Goal: Information Seeking & Learning: Compare options

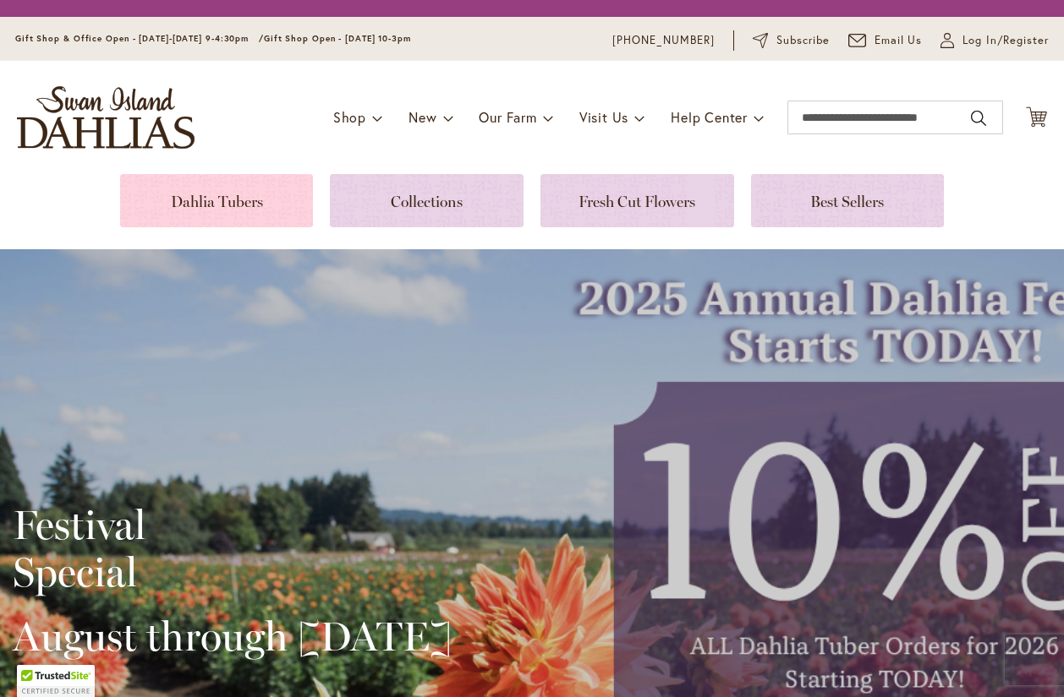
click at [219, 198] on link at bounding box center [217, 200] width 194 height 53
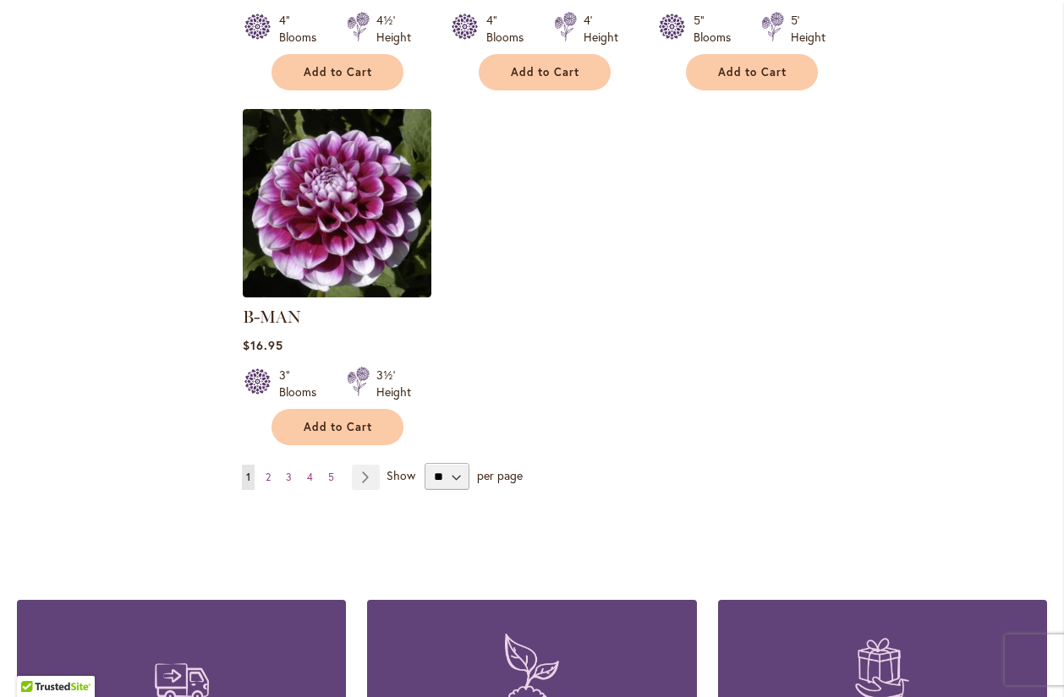
scroll to position [2120, 0]
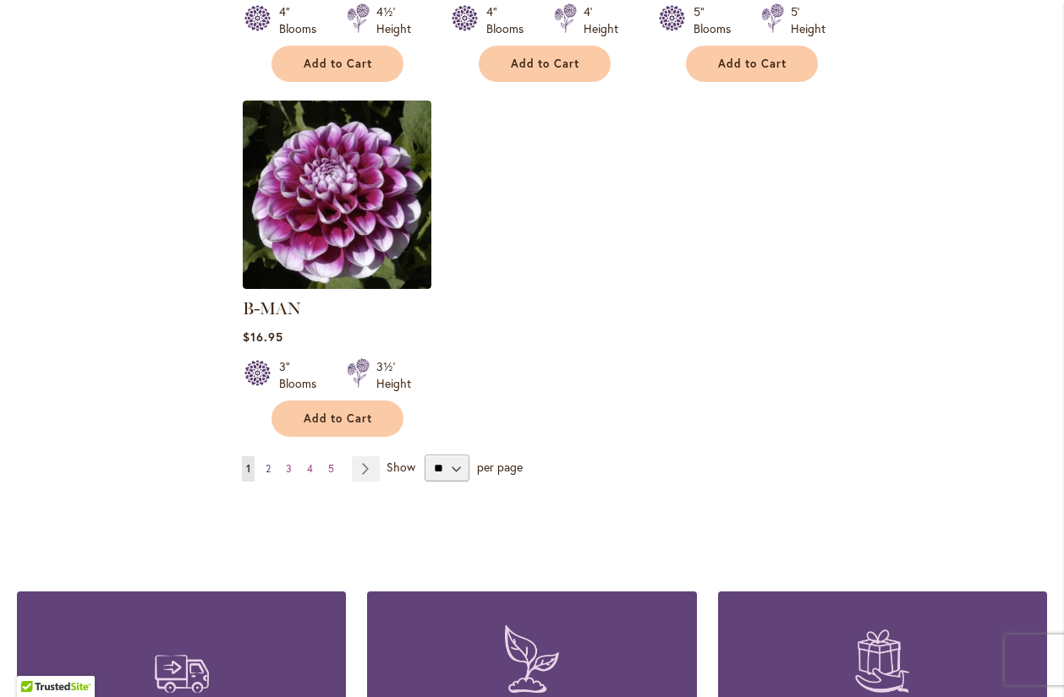
click at [269, 462] on span "2" at bounding box center [267, 468] width 5 height 13
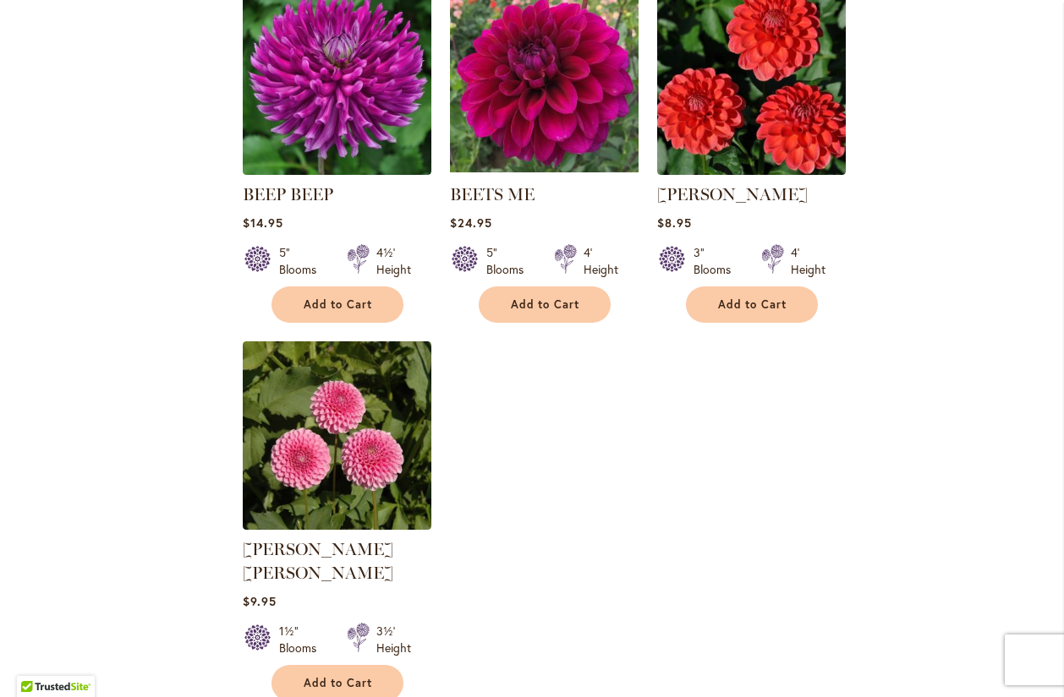
scroll to position [2056, 0]
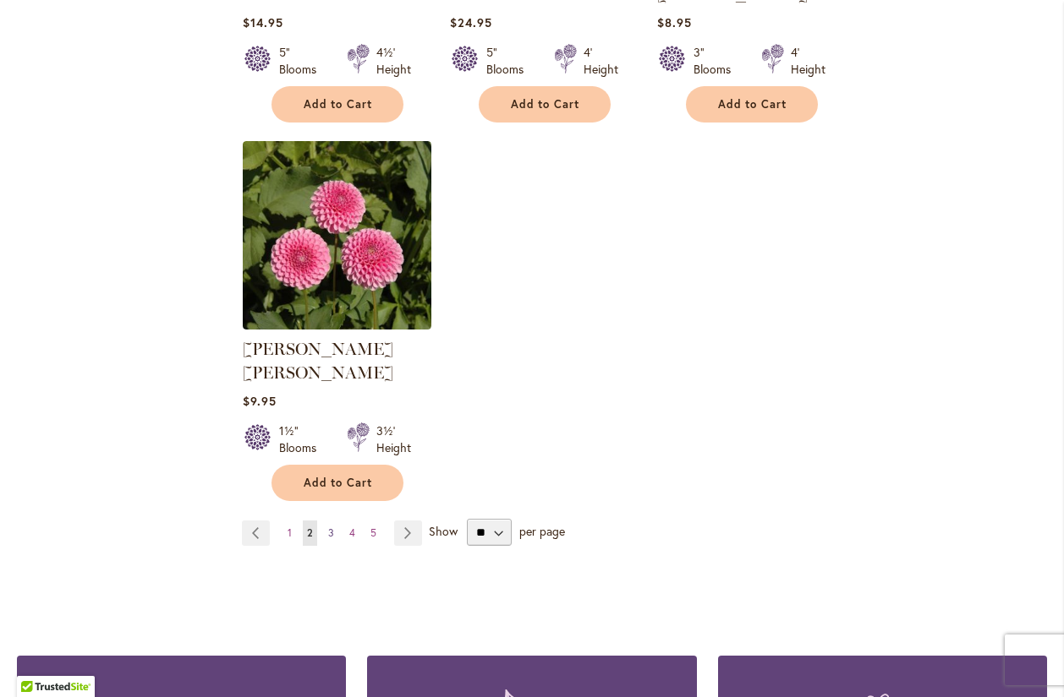
click at [325, 521] on link "Page 3" at bounding box center [331, 533] width 14 height 25
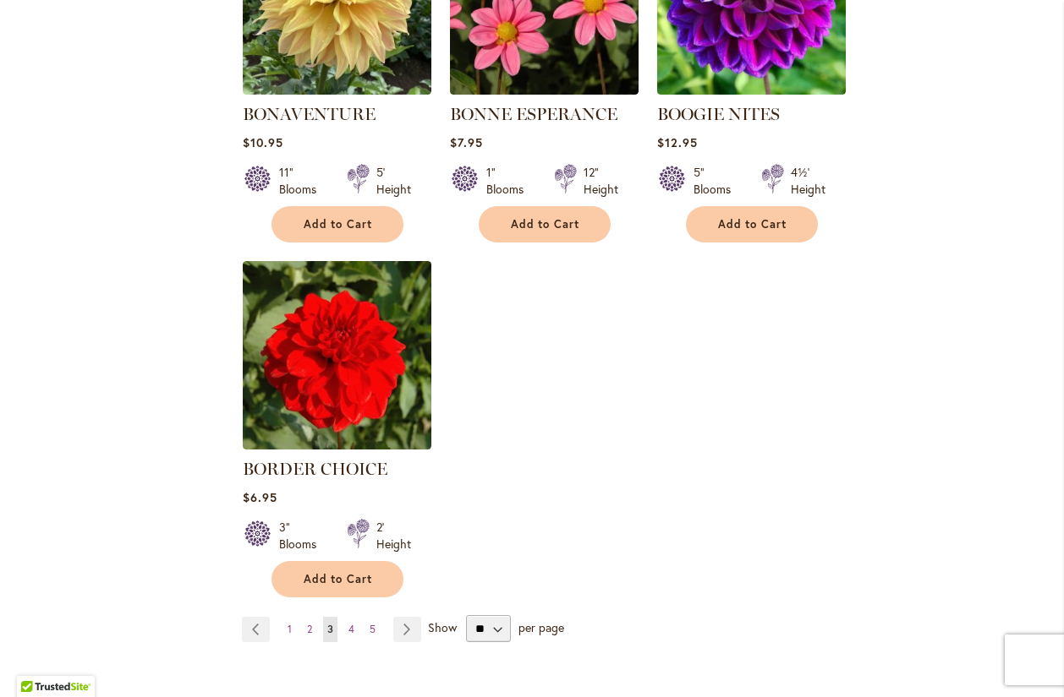
scroll to position [2056, 0]
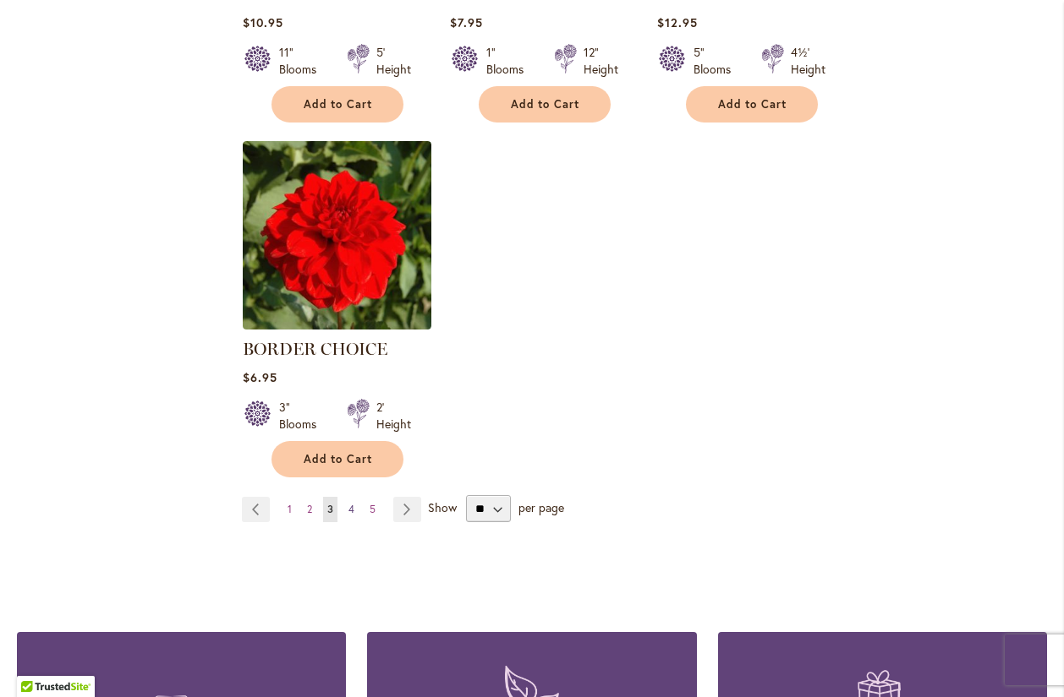
click at [348, 511] on span "4" at bounding box center [351, 509] width 6 height 13
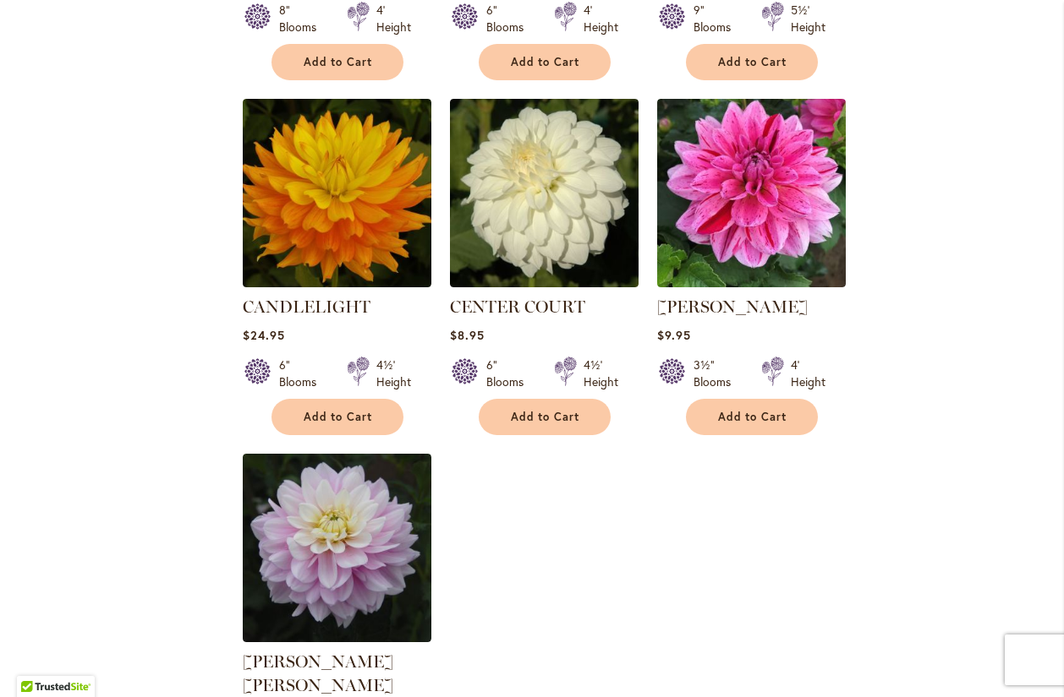
scroll to position [2056, 0]
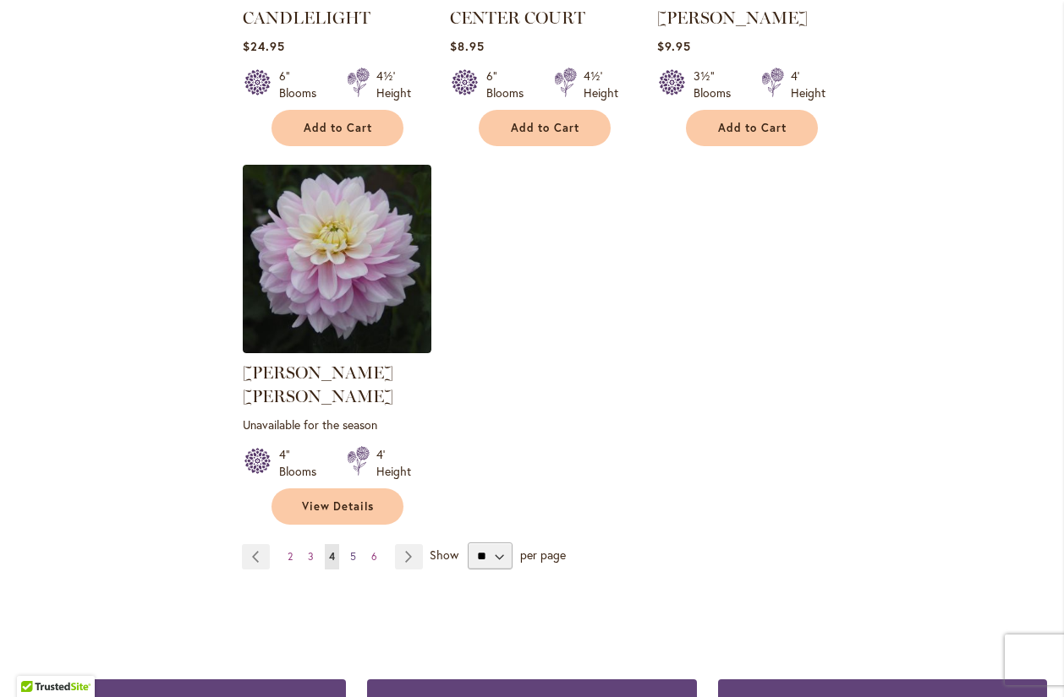
click at [353, 550] on span "5" at bounding box center [353, 556] width 6 height 13
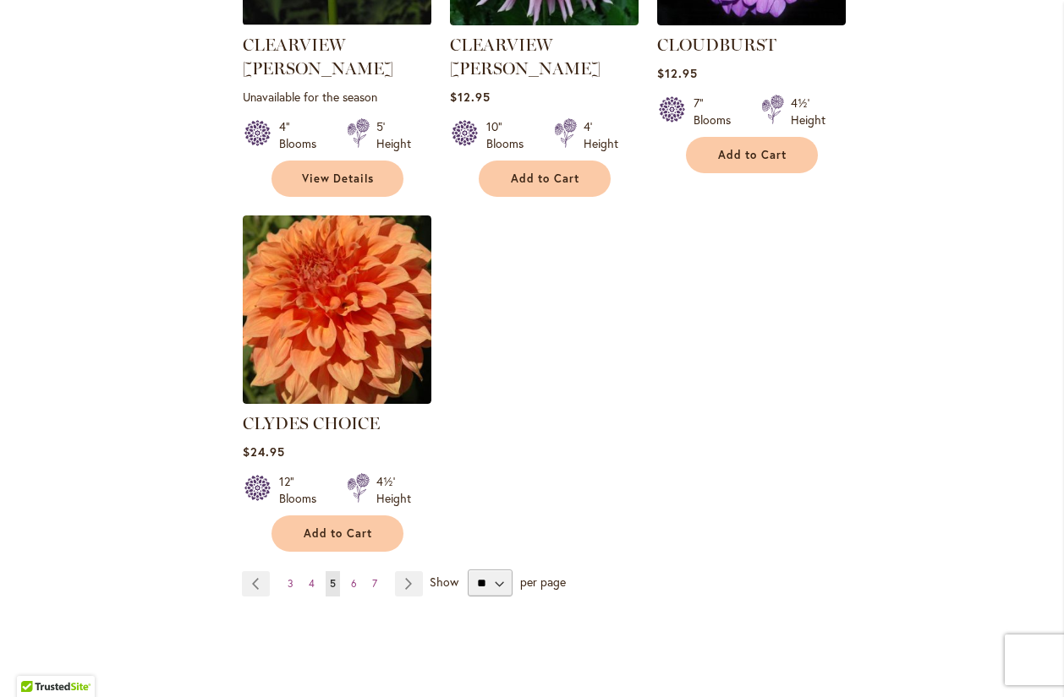
scroll to position [2056, 0]
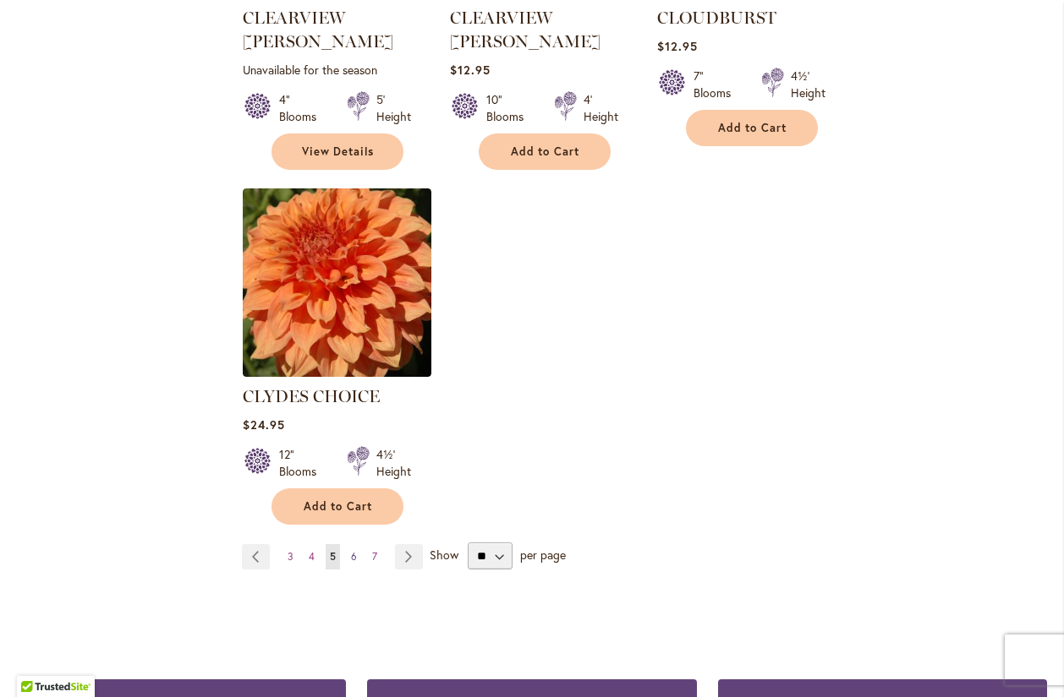
click at [351, 550] on span "6" at bounding box center [354, 556] width 6 height 13
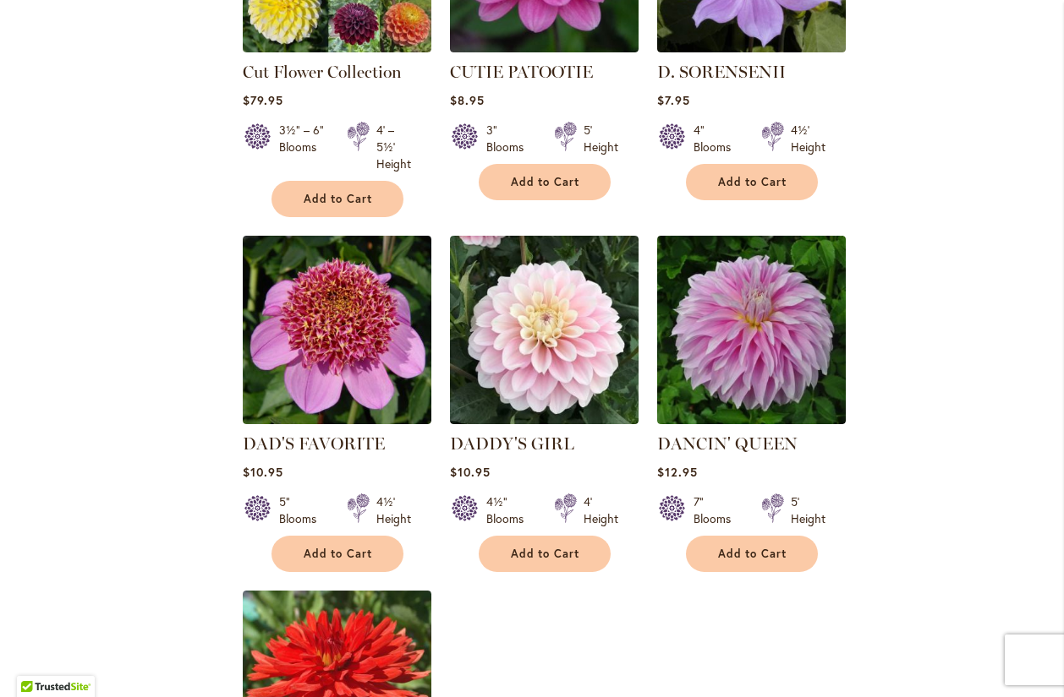
scroll to position [1960, 0]
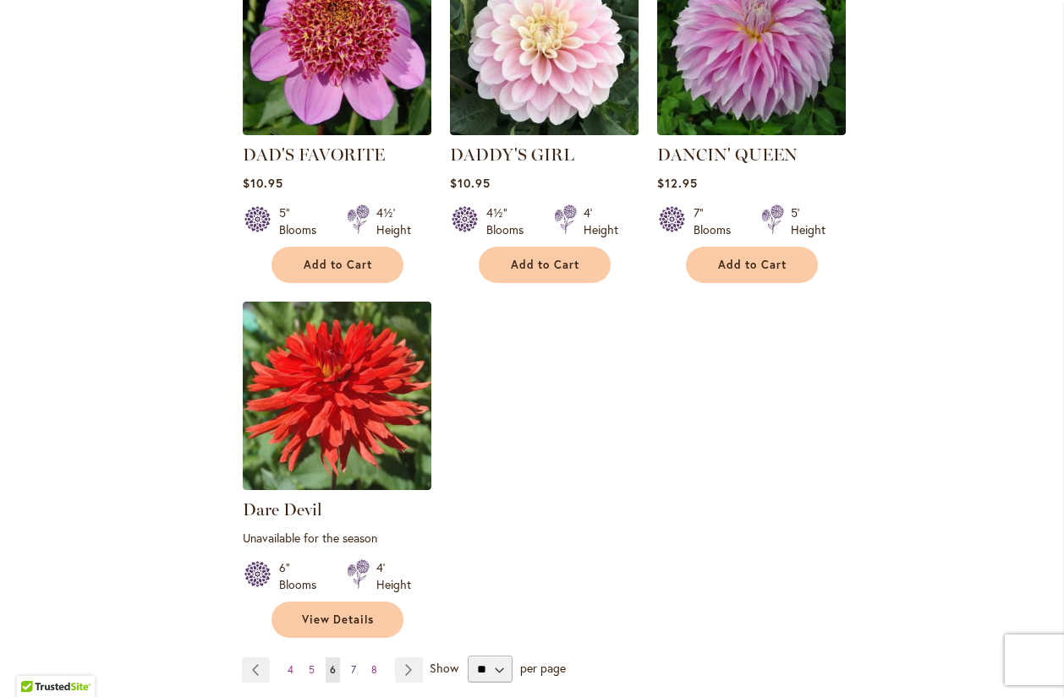
click at [356, 658] on link "Page 7" at bounding box center [354, 670] width 14 height 25
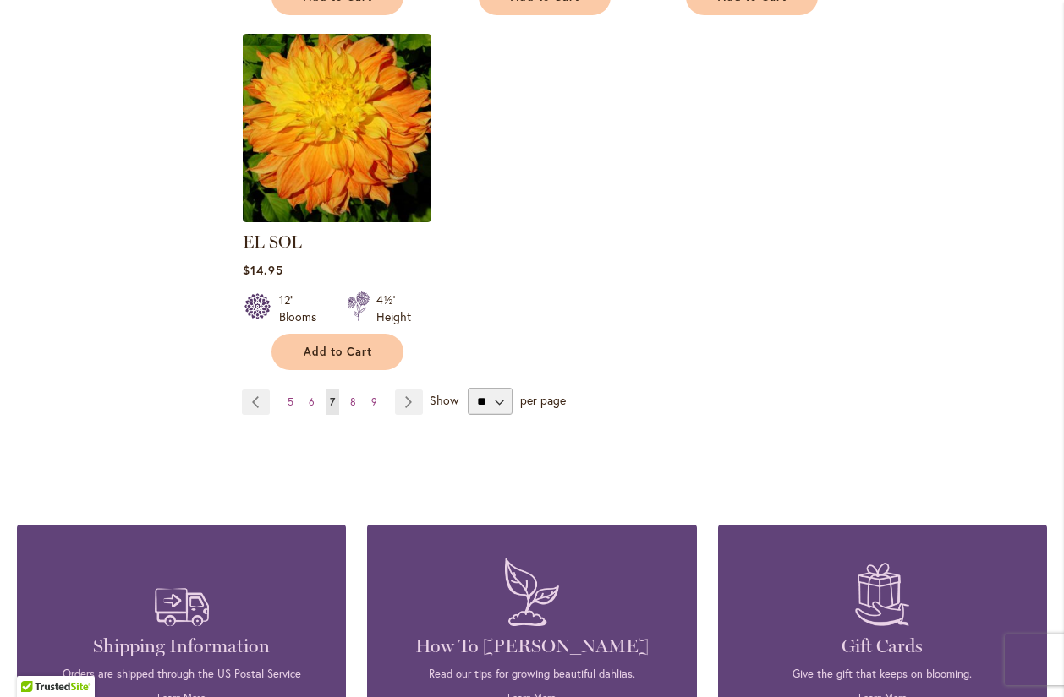
scroll to position [2249, 0]
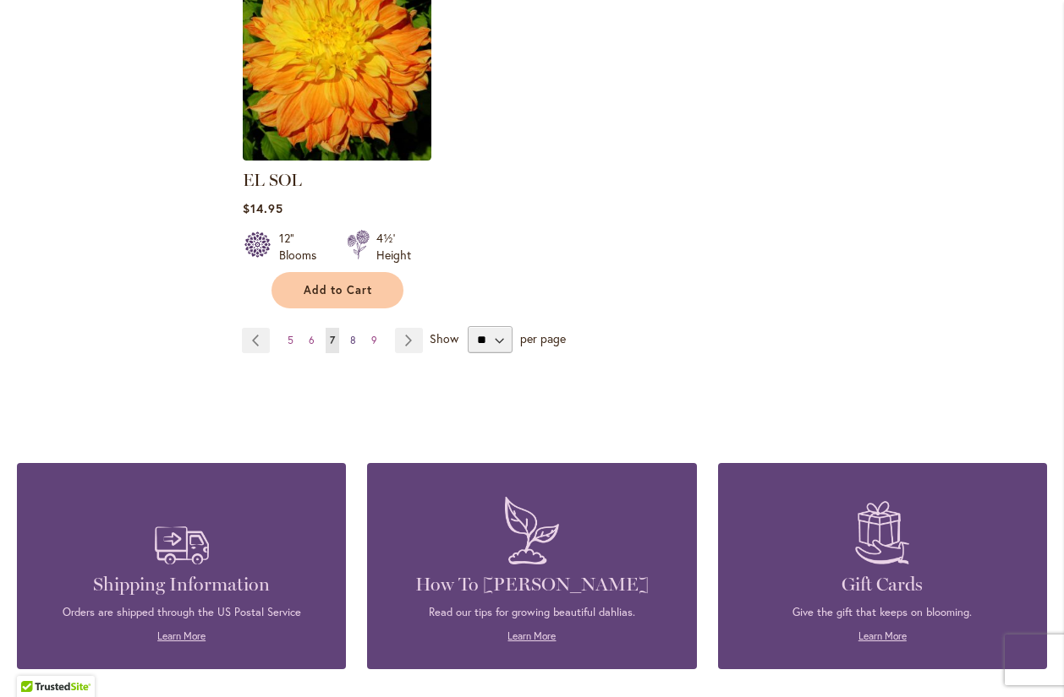
click at [348, 328] on link "Page 8" at bounding box center [353, 340] width 14 height 25
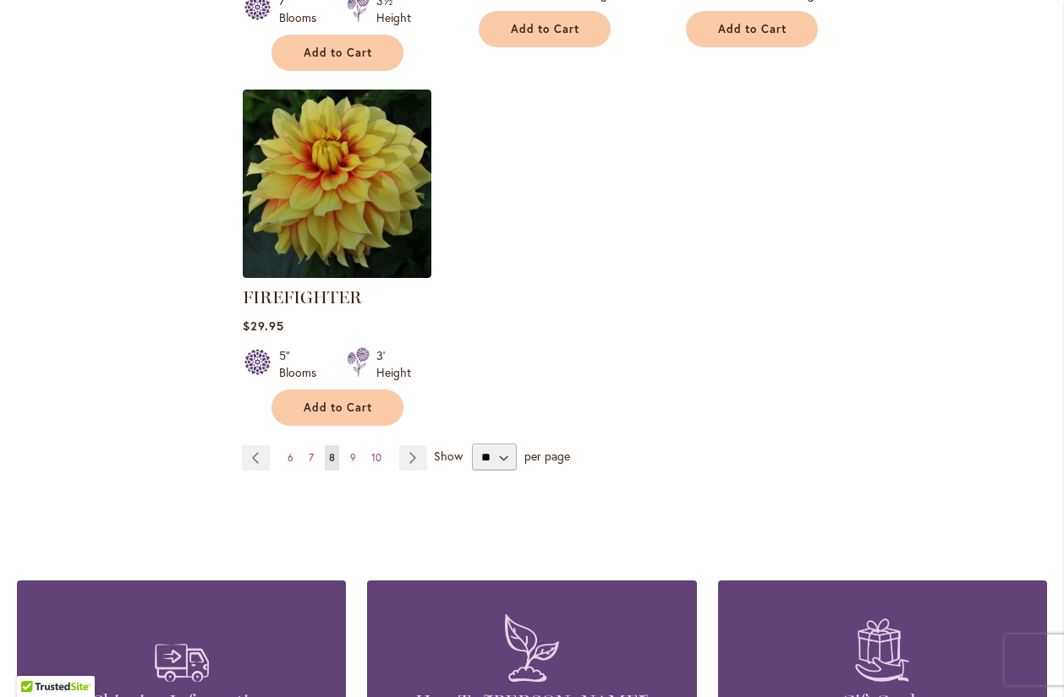
scroll to position [2249, 0]
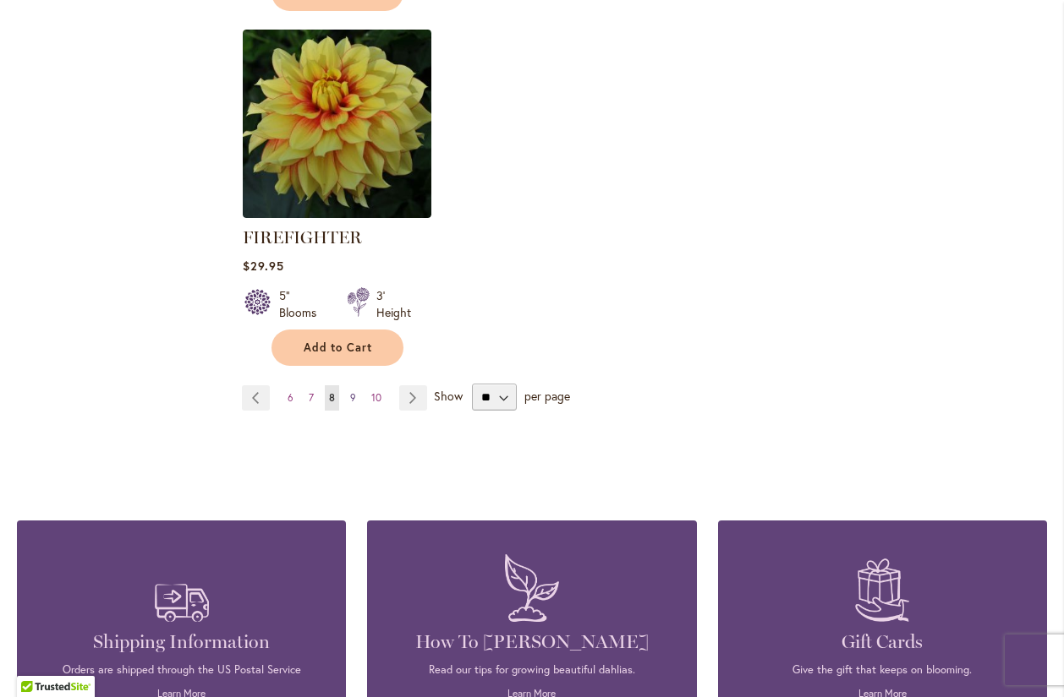
click at [350, 396] on span "9" at bounding box center [353, 397] width 6 height 13
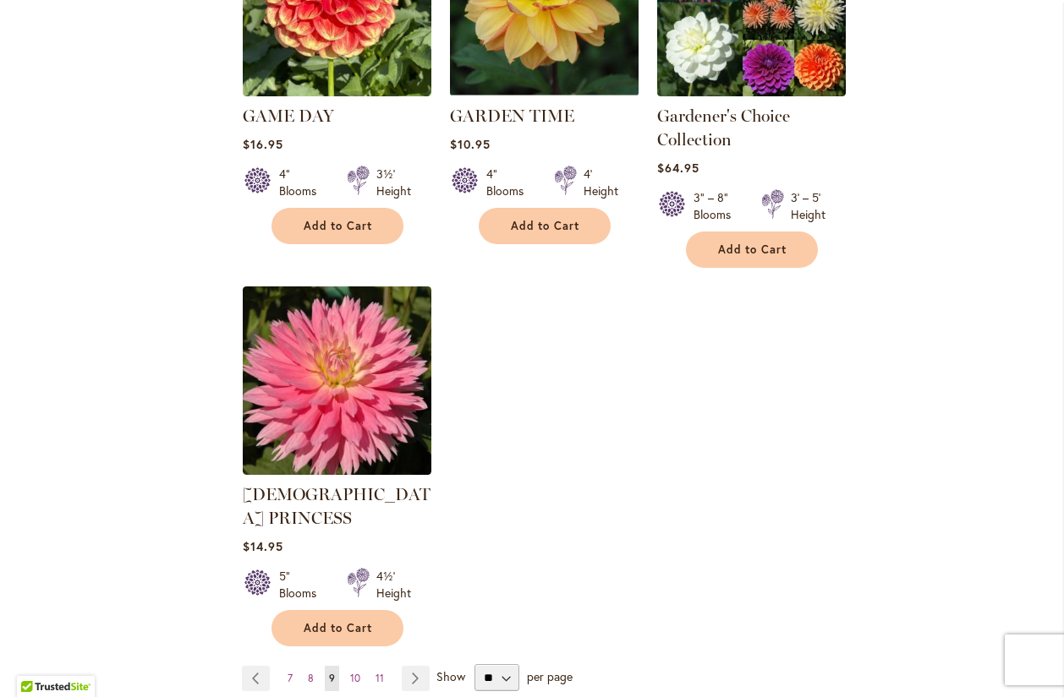
scroll to position [2031, 0]
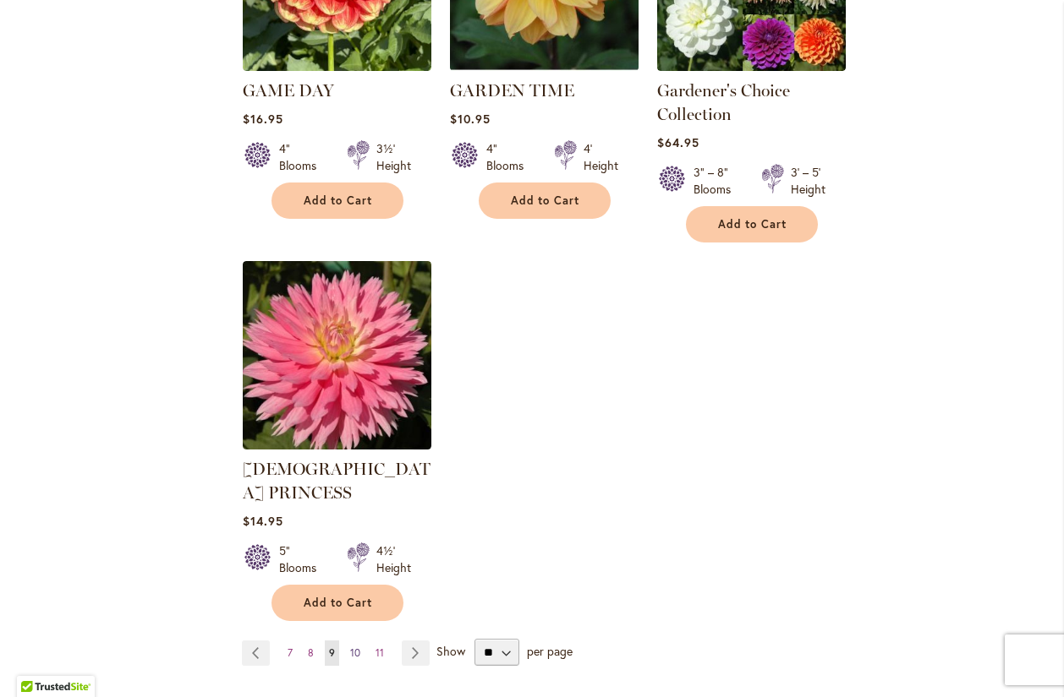
click at [353, 647] on span "10" at bounding box center [355, 653] width 10 height 13
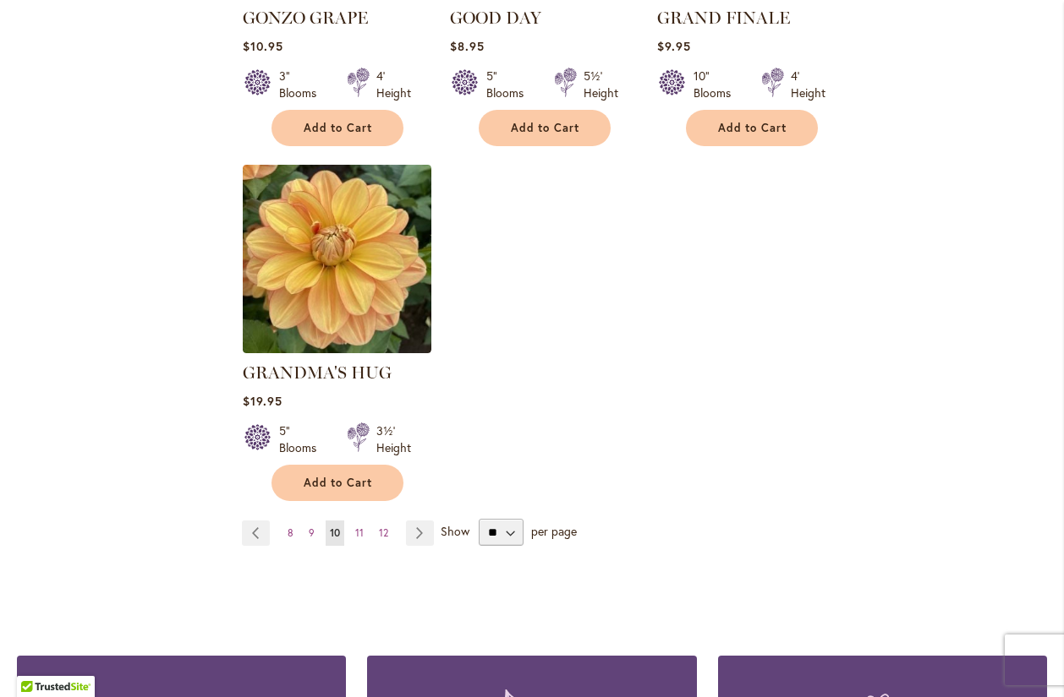
scroll to position [2345, 0]
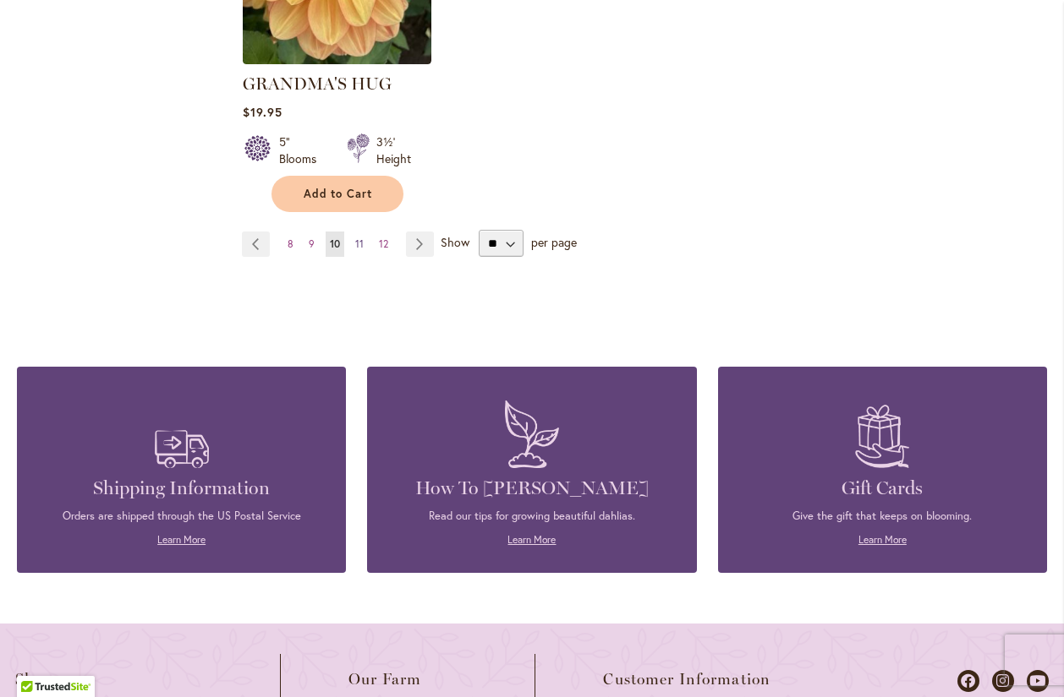
click at [363, 232] on link "Page 11" at bounding box center [359, 244] width 17 height 25
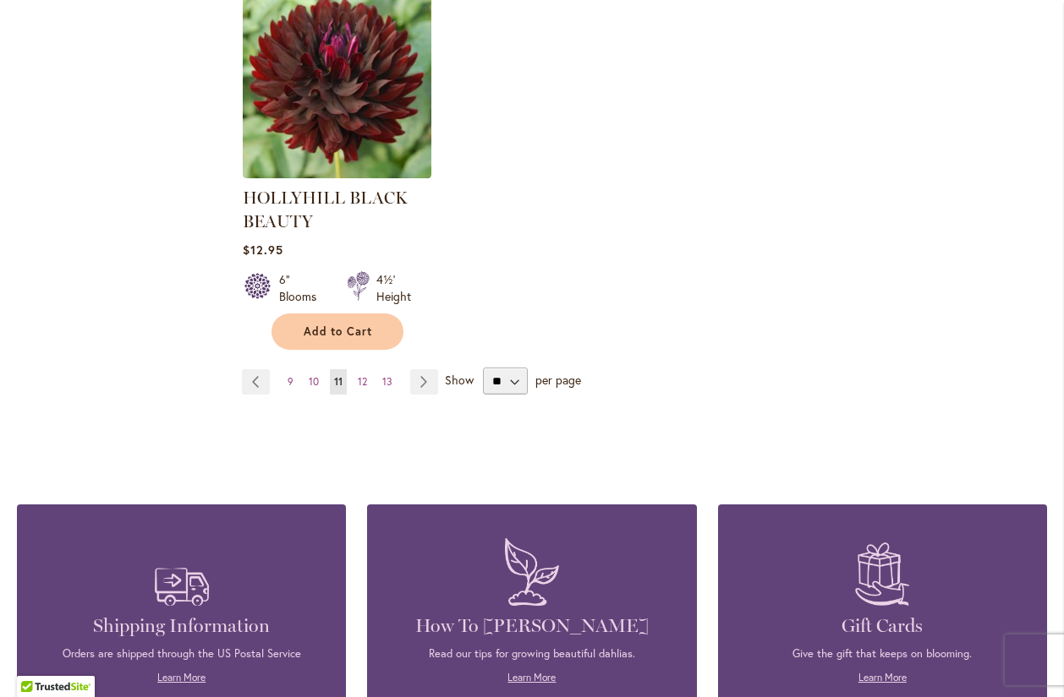
scroll to position [2357, 0]
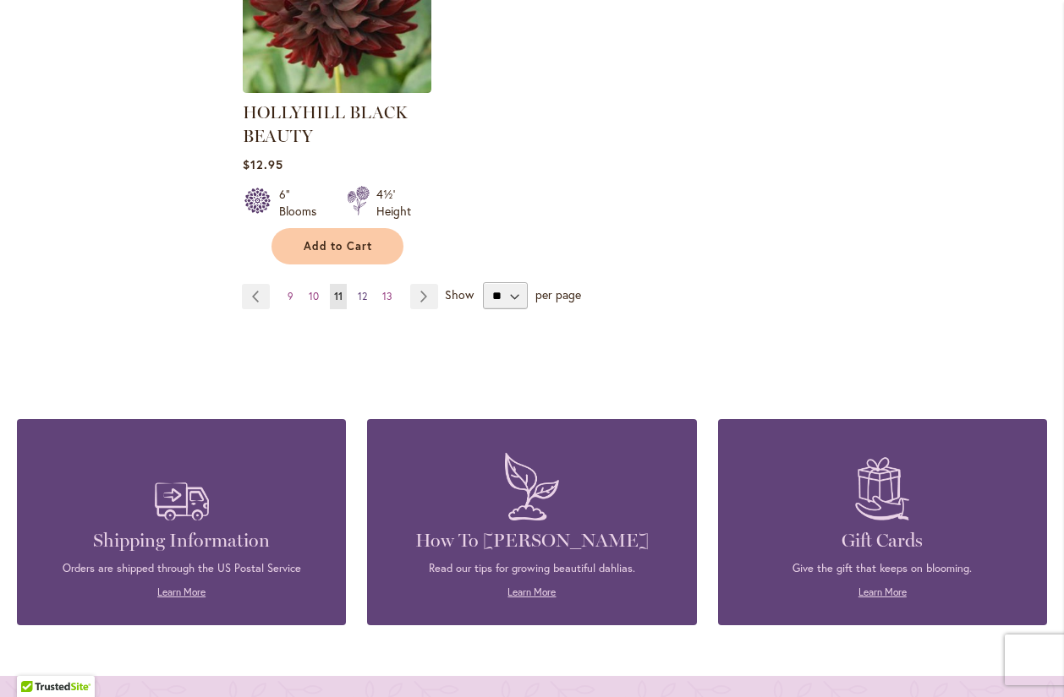
click at [362, 296] on span "12" at bounding box center [362, 296] width 9 height 13
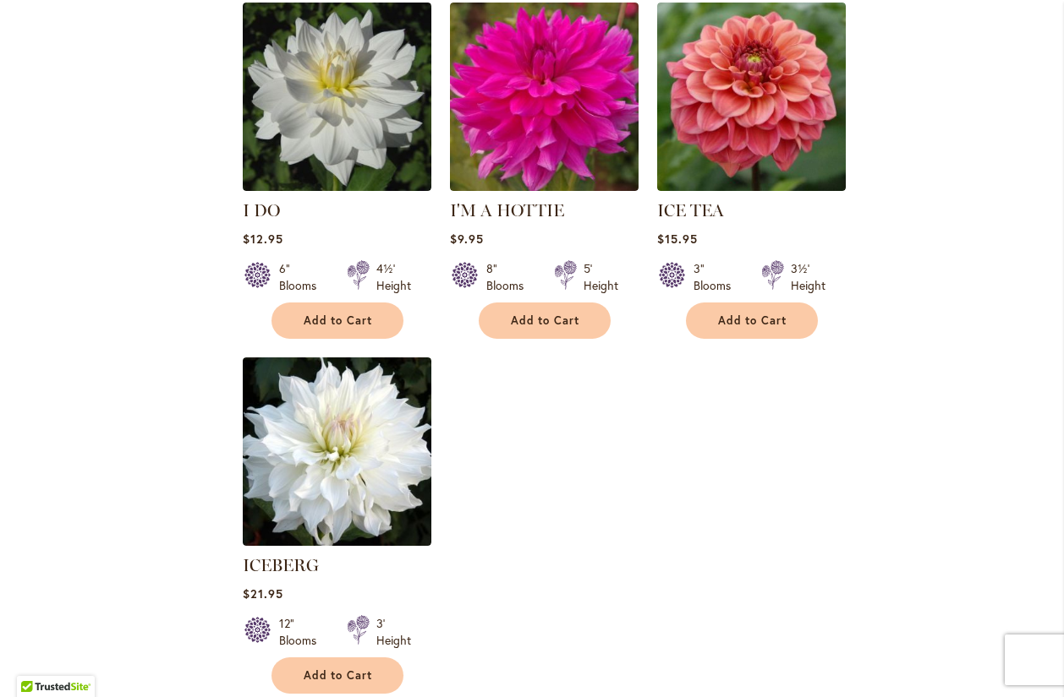
scroll to position [2152, 0]
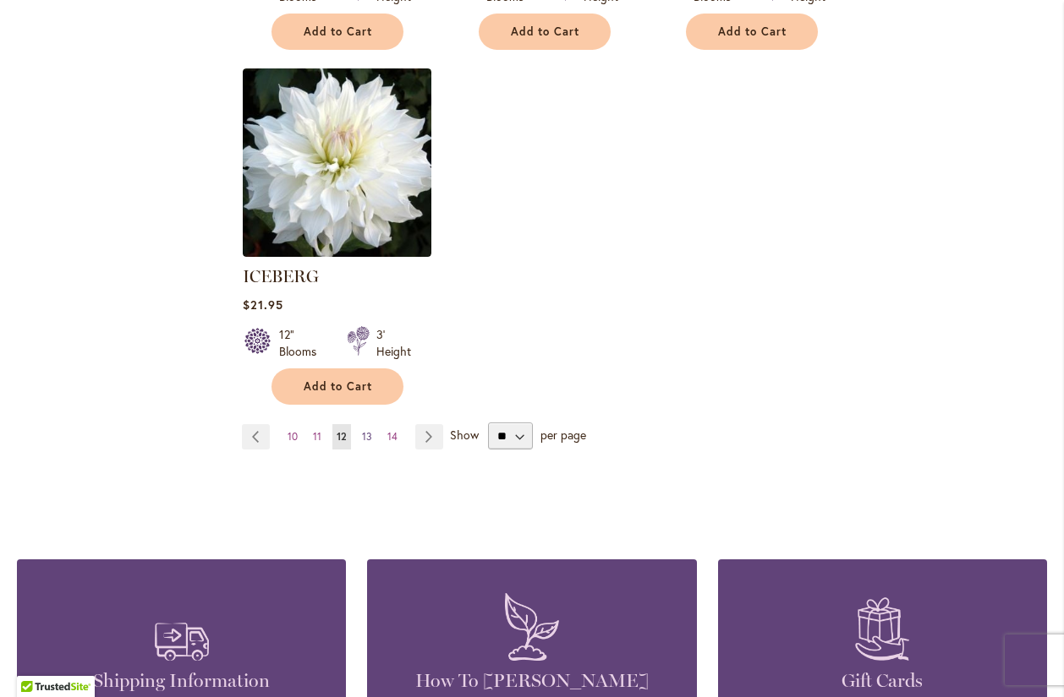
click at [366, 430] on span "13" at bounding box center [367, 436] width 10 height 13
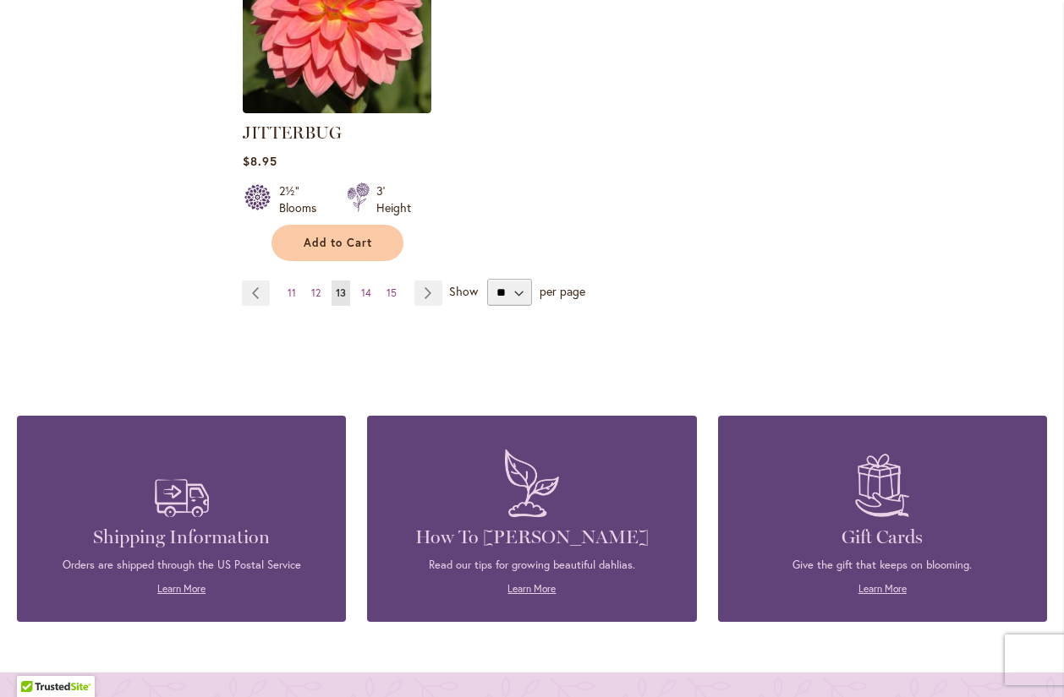
scroll to position [2345, 0]
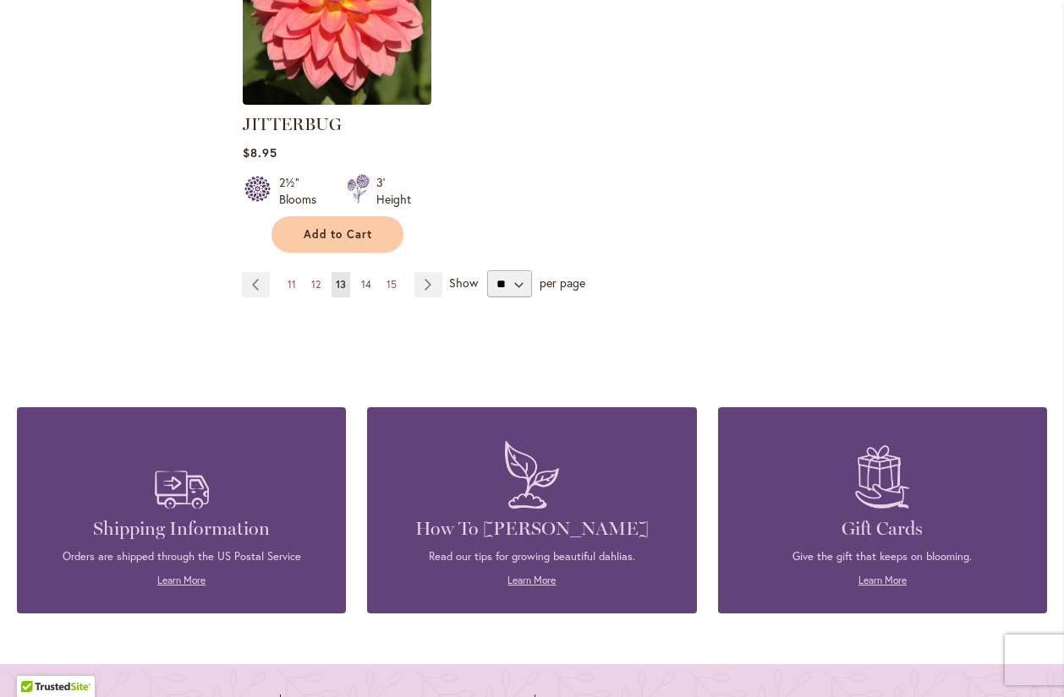
click at [368, 278] on span "14" at bounding box center [366, 284] width 10 height 13
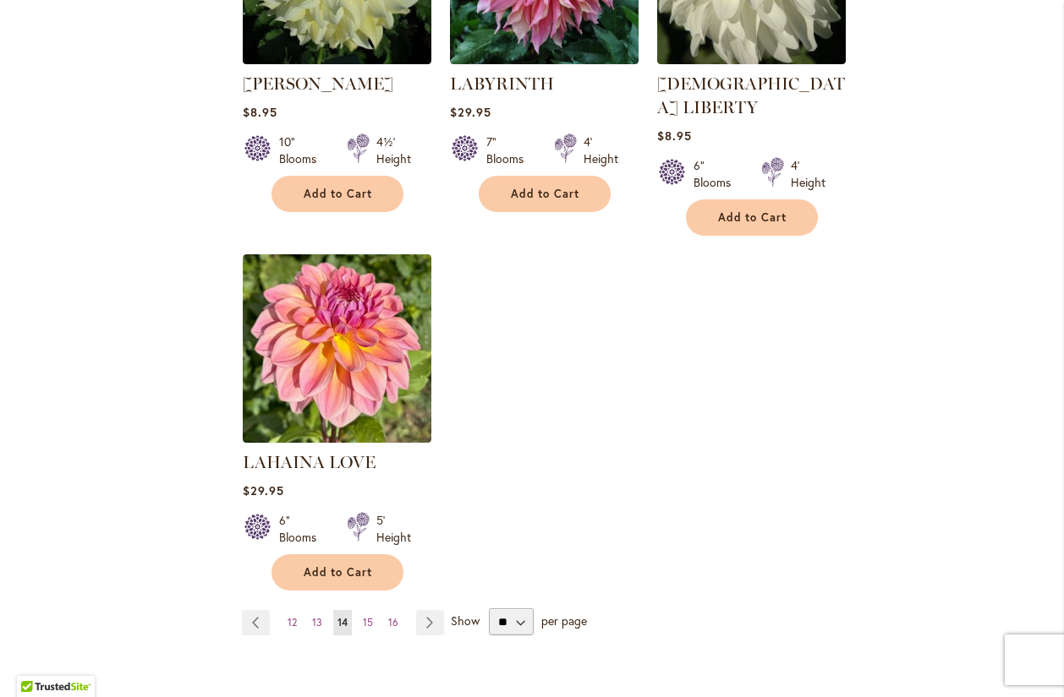
scroll to position [1972, 0]
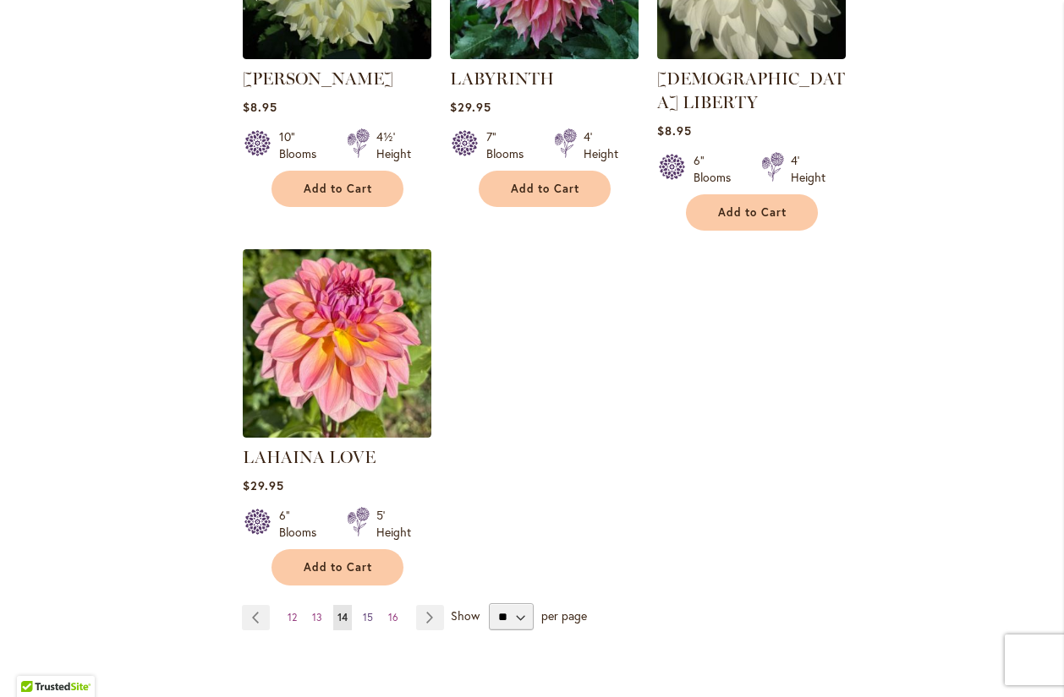
click at [364, 611] on span "15" at bounding box center [368, 617] width 10 height 13
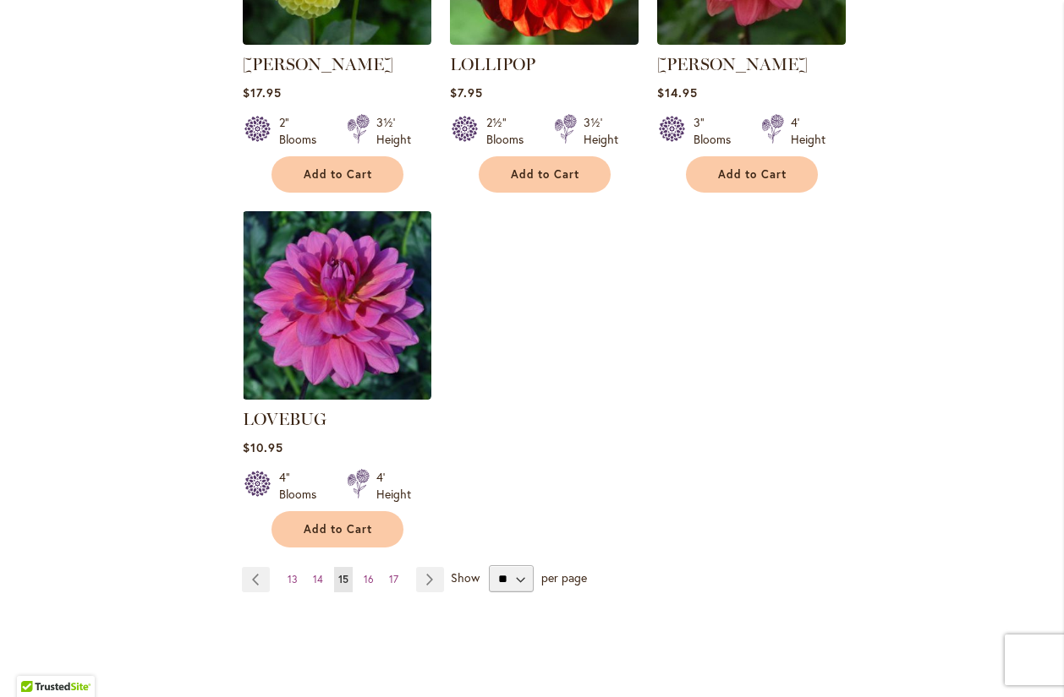
scroll to position [2120, 0]
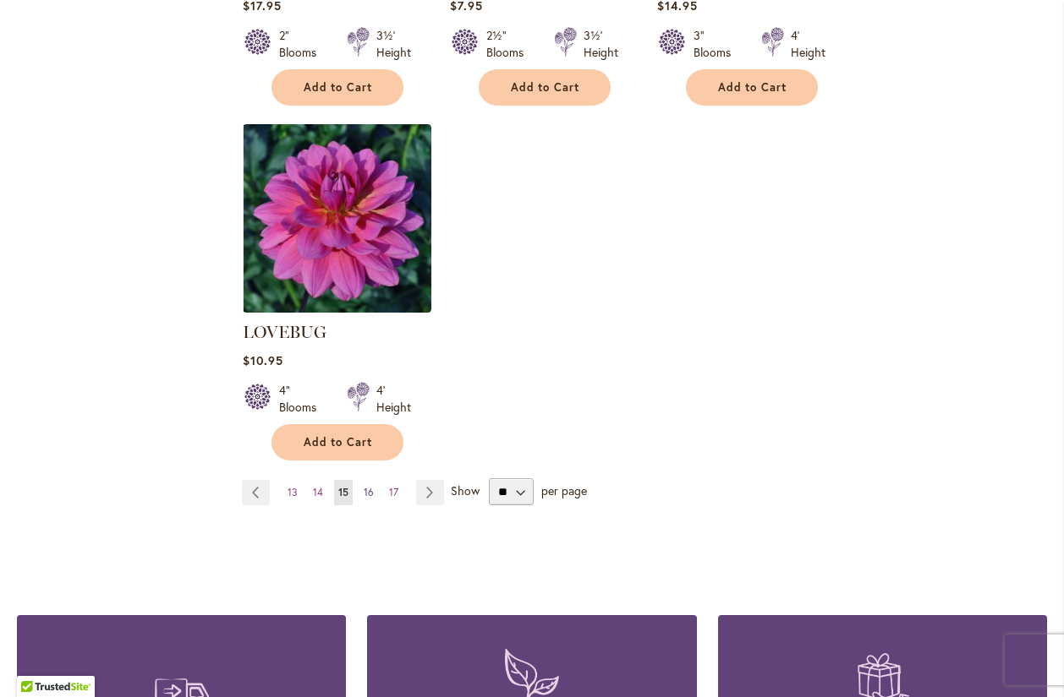
click at [367, 486] on span "16" at bounding box center [369, 492] width 10 height 13
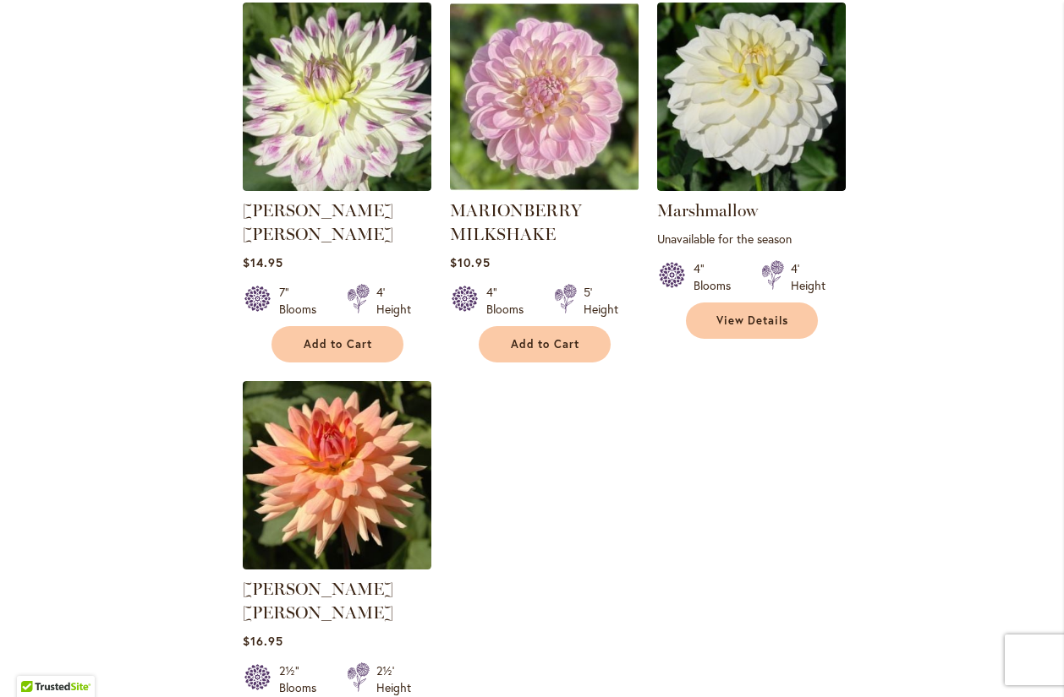
scroll to position [2056, 0]
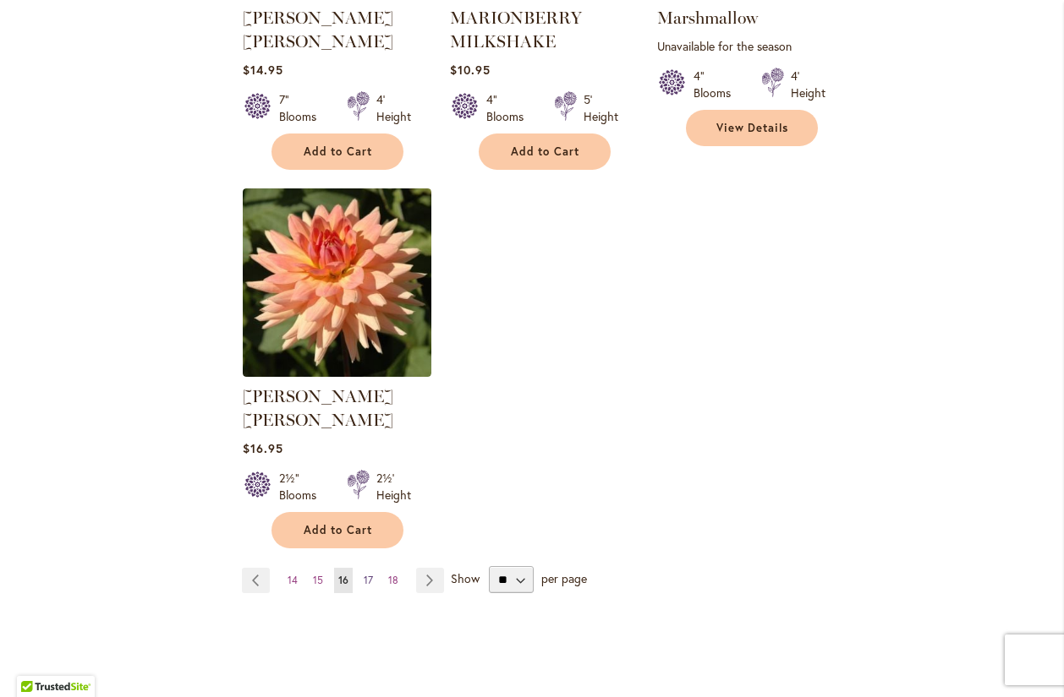
click at [367, 574] on span "17" at bounding box center [368, 580] width 9 height 13
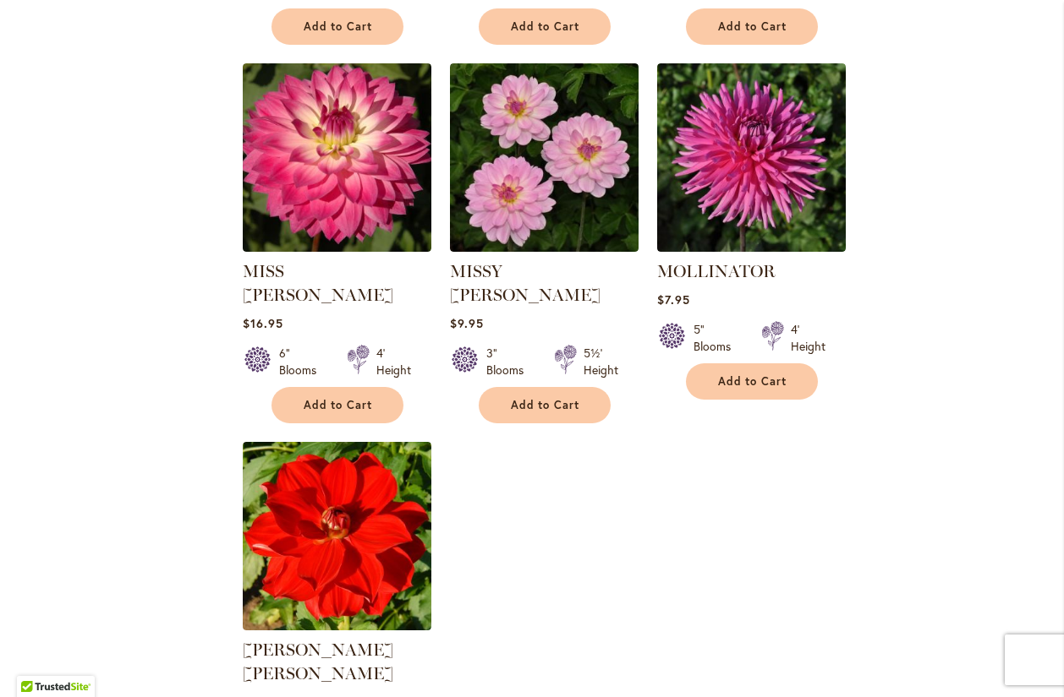
scroll to position [1972, 0]
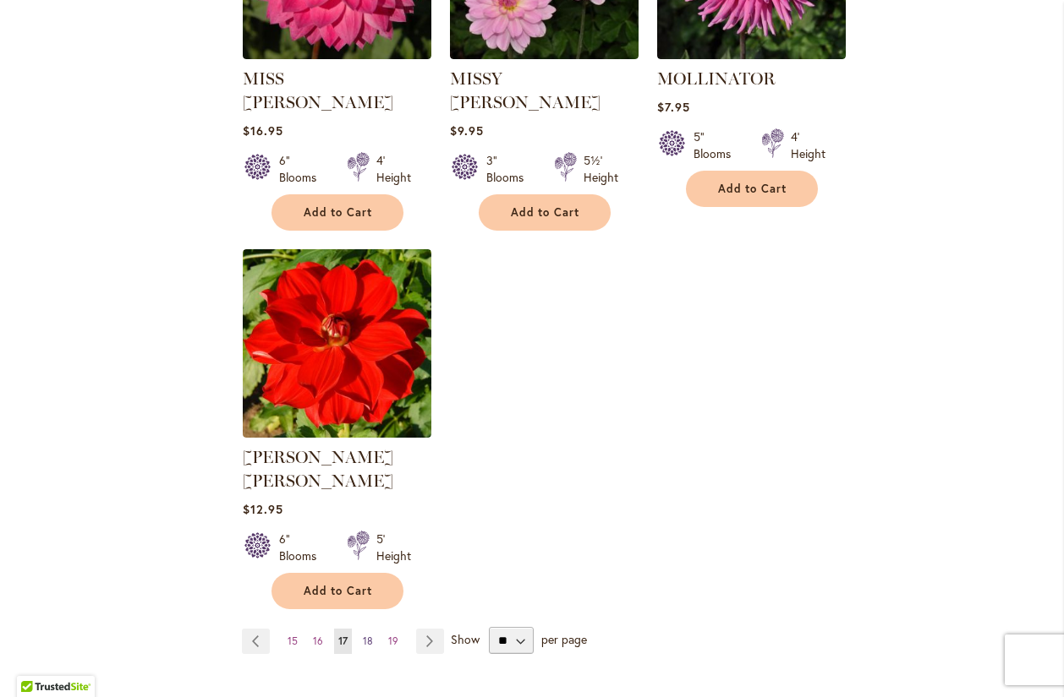
click at [360, 629] on link "Page 18" at bounding box center [367, 641] width 19 height 25
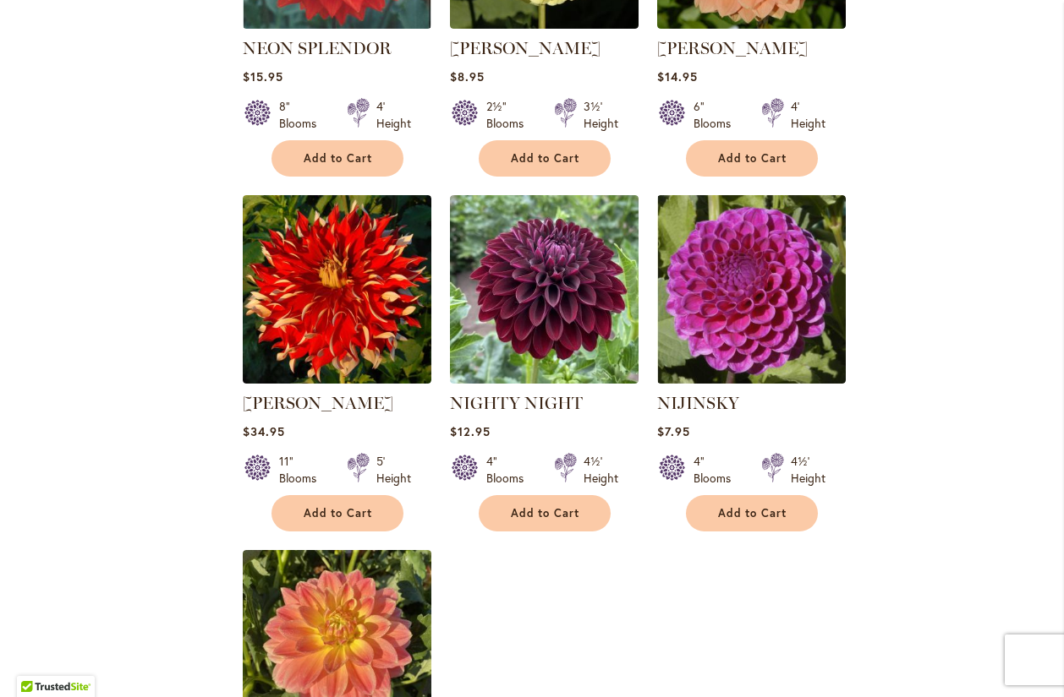
scroll to position [1960, 0]
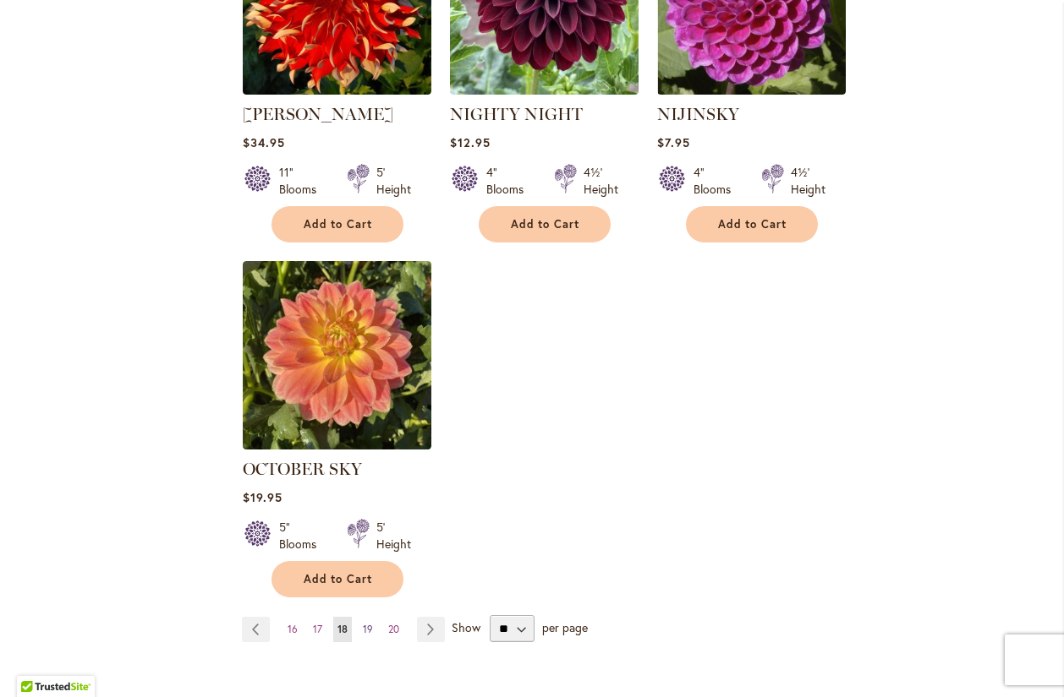
click at [360, 617] on link "Page 19" at bounding box center [367, 629] width 19 height 25
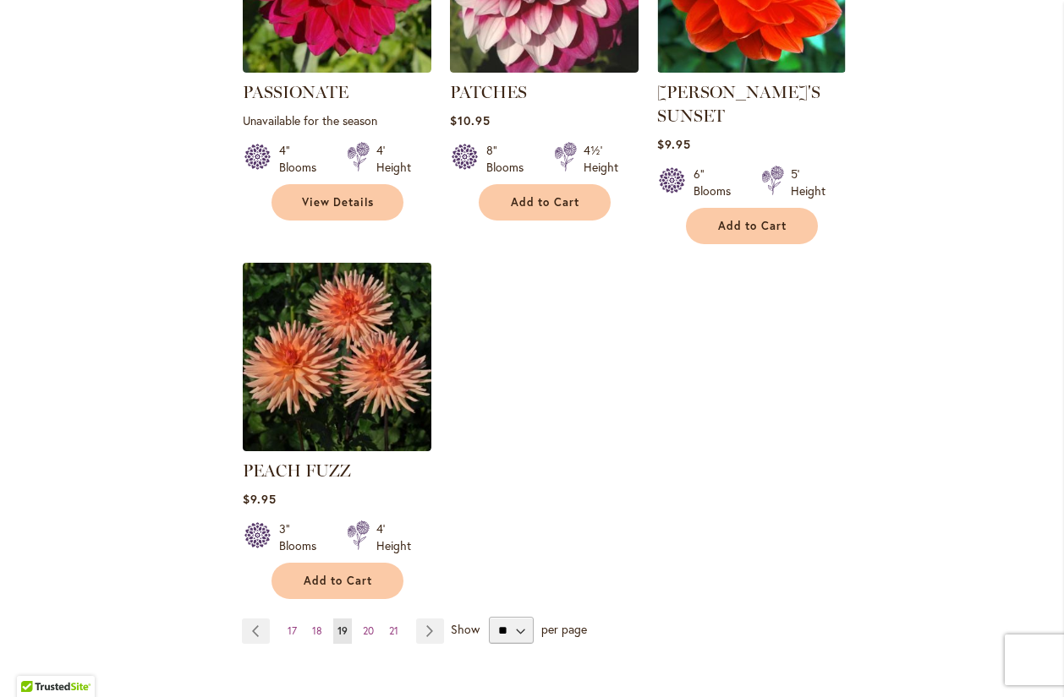
scroll to position [2056, 0]
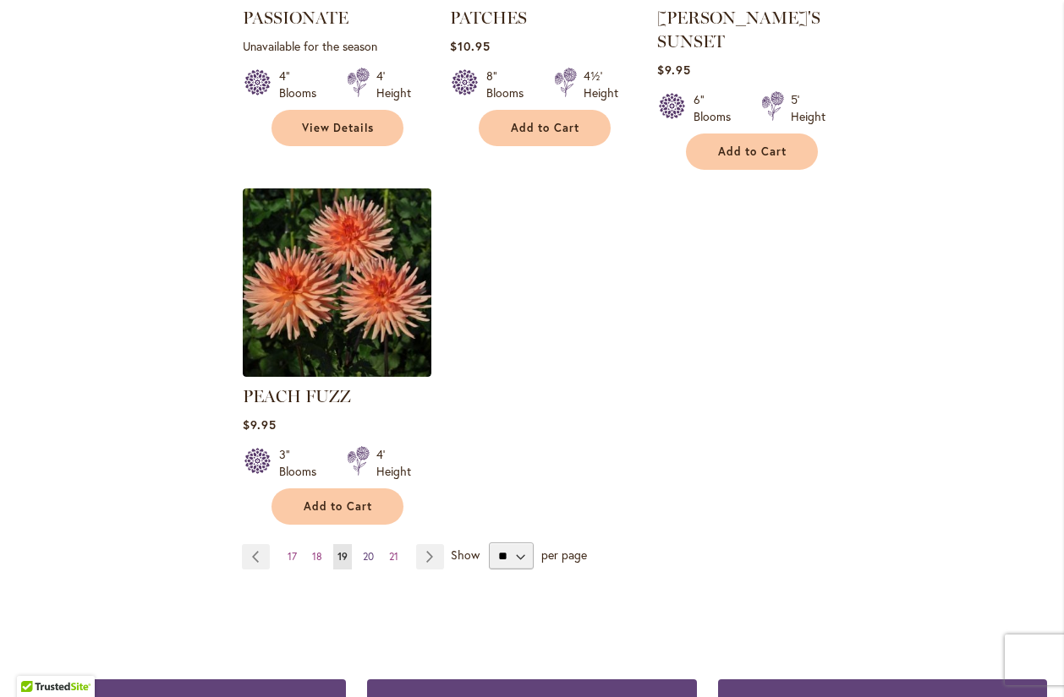
click at [367, 544] on link "Page 20" at bounding box center [367, 556] width 19 height 25
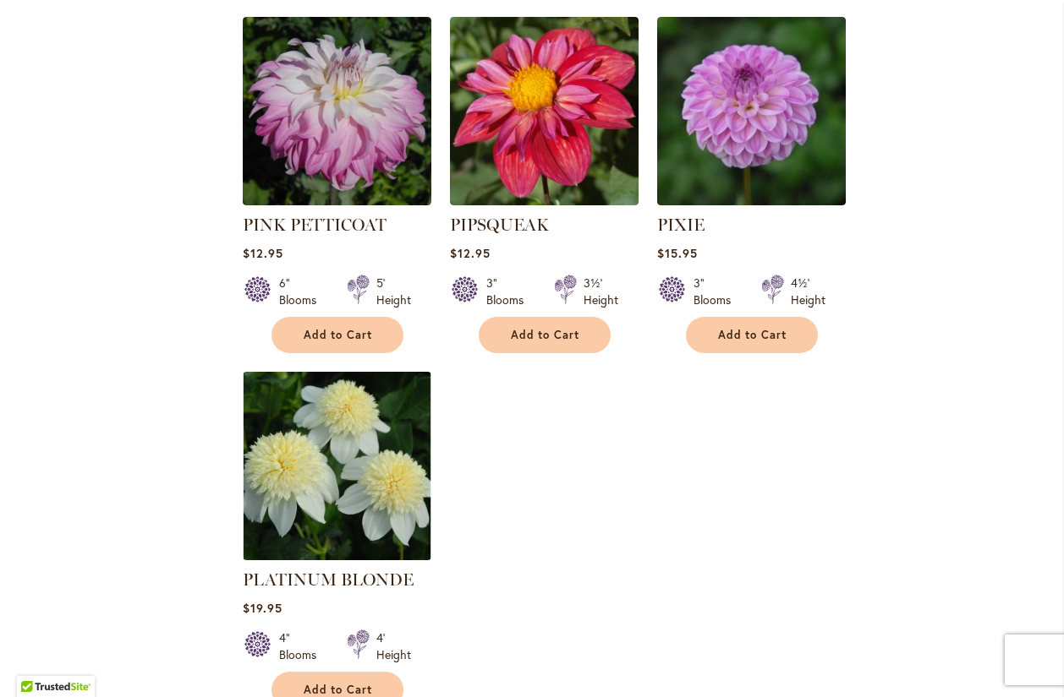
scroll to position [1960, 0]
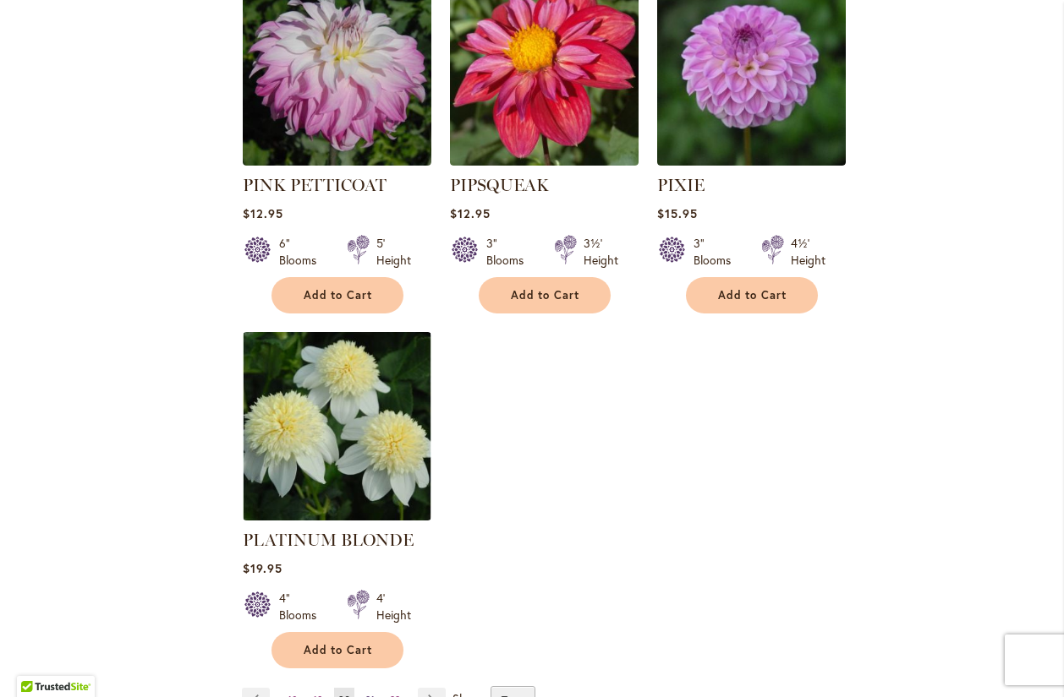
click at [373, 688] on link "Page 21" at bounding box center [370, 700] width 18 height 25
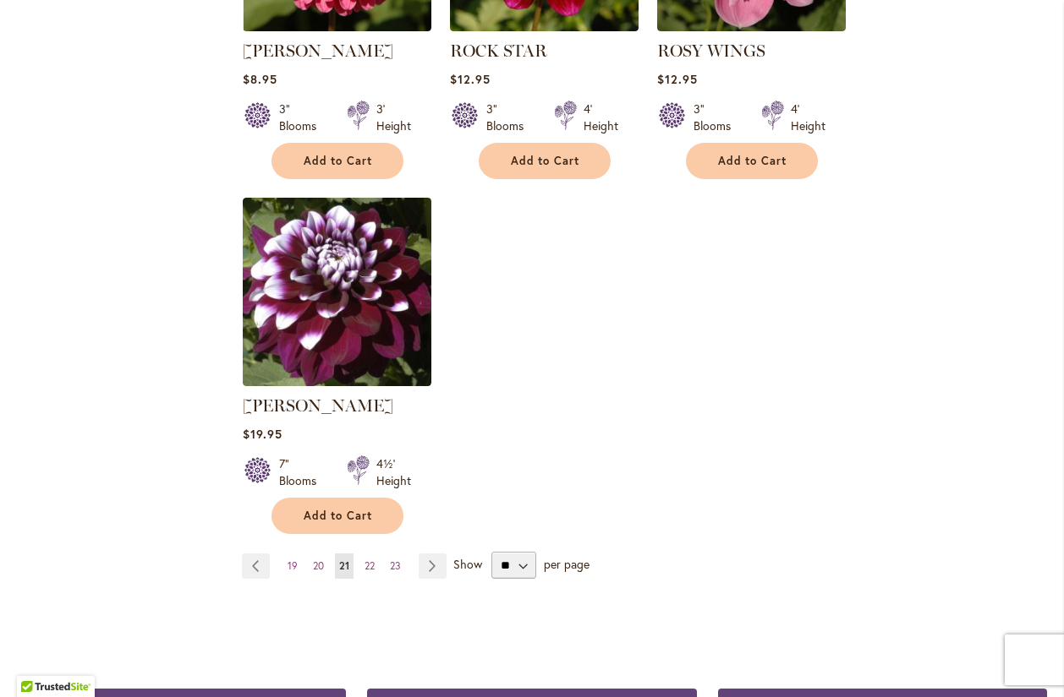
scroll to position [2024, 0]
click at [369, 569] on span "22" at bounding box center [369, 565] width 10 height 13
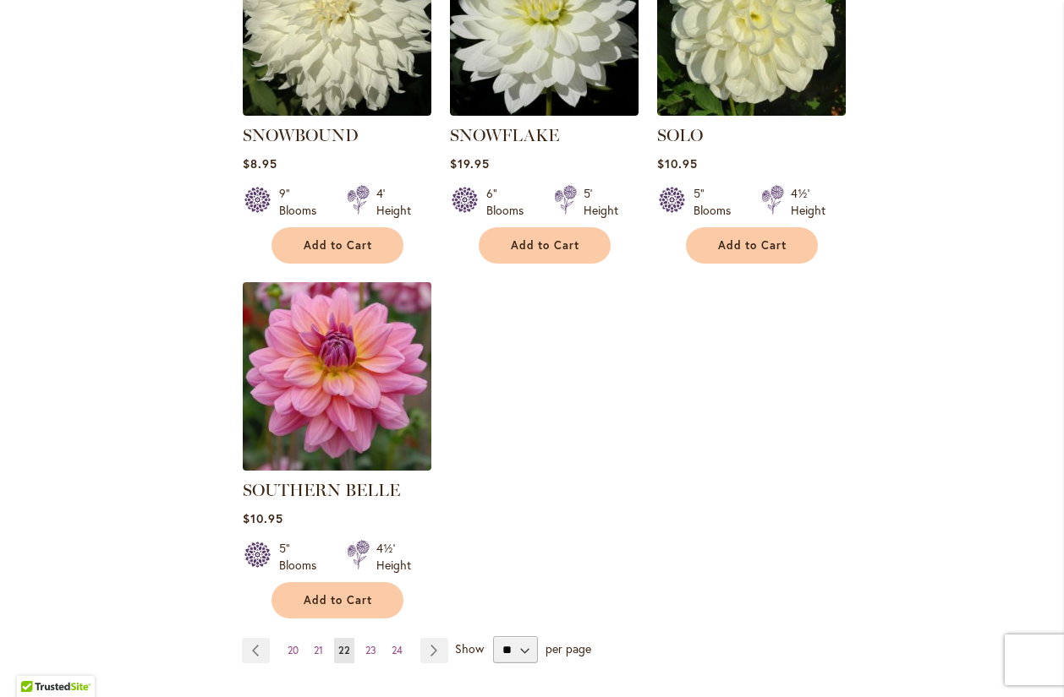
scroll to position [2056, 0]
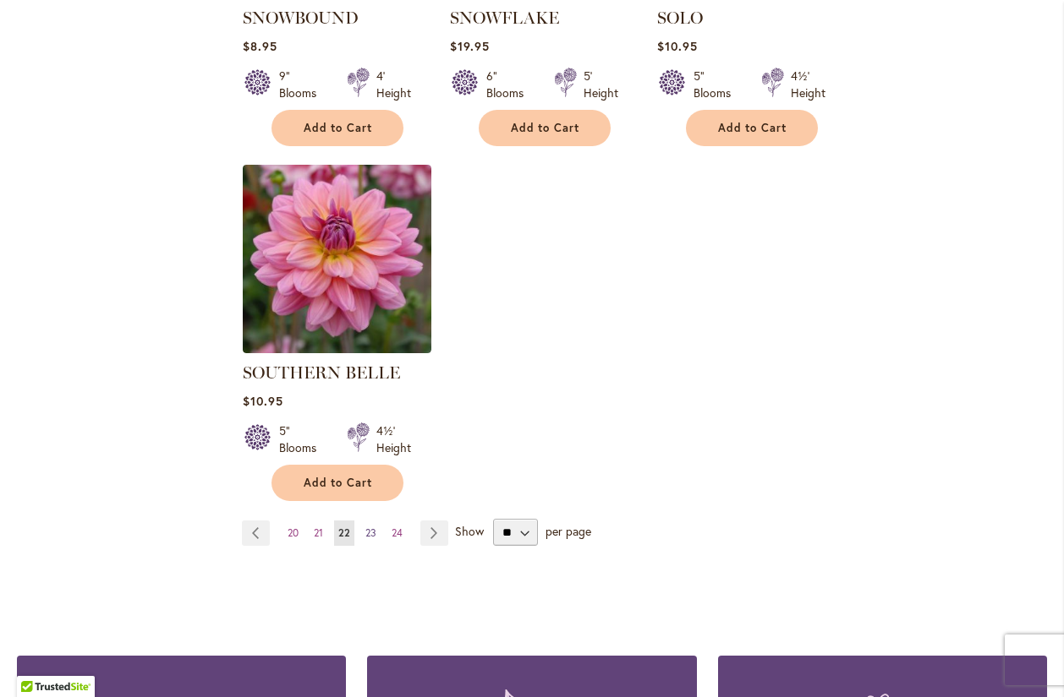
click at [375, 521] on link "Page 23" at bounding box center [370, 533] width 19 height 25
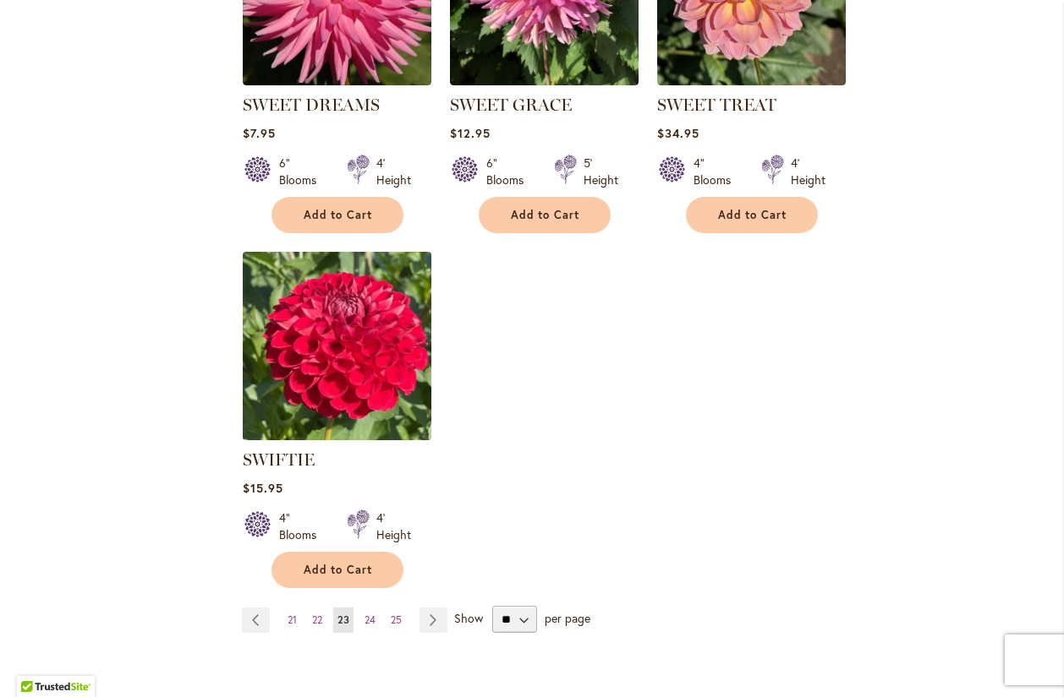
scroll to position [2056, 0]
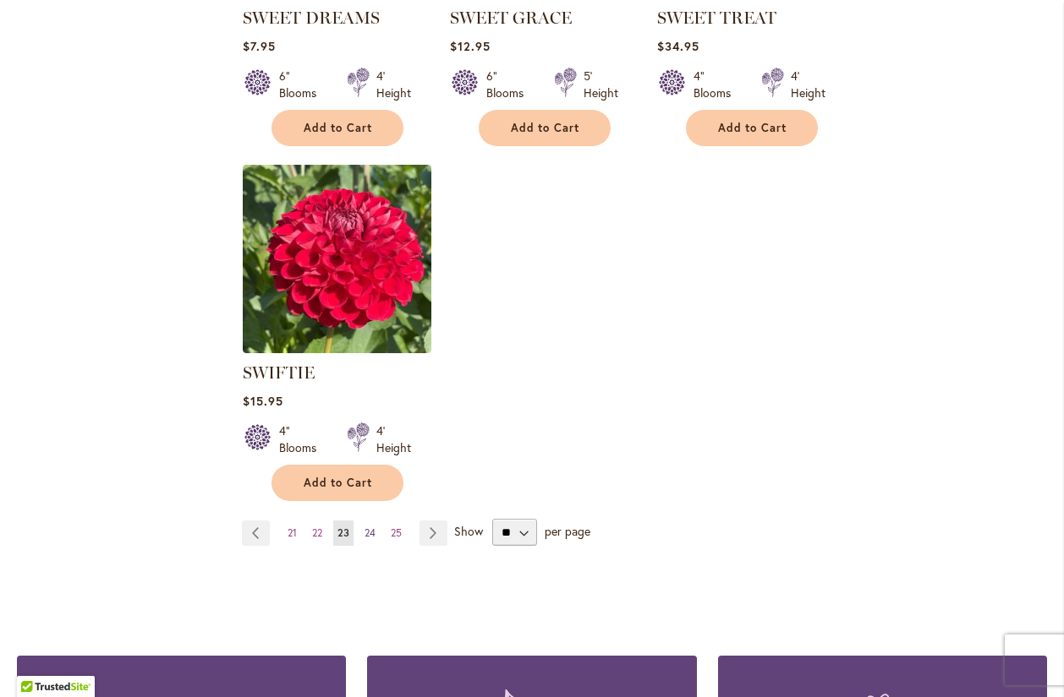
click at [361, 522] on link "Page 24" at bounding box center [369, 533] width 19 height 25
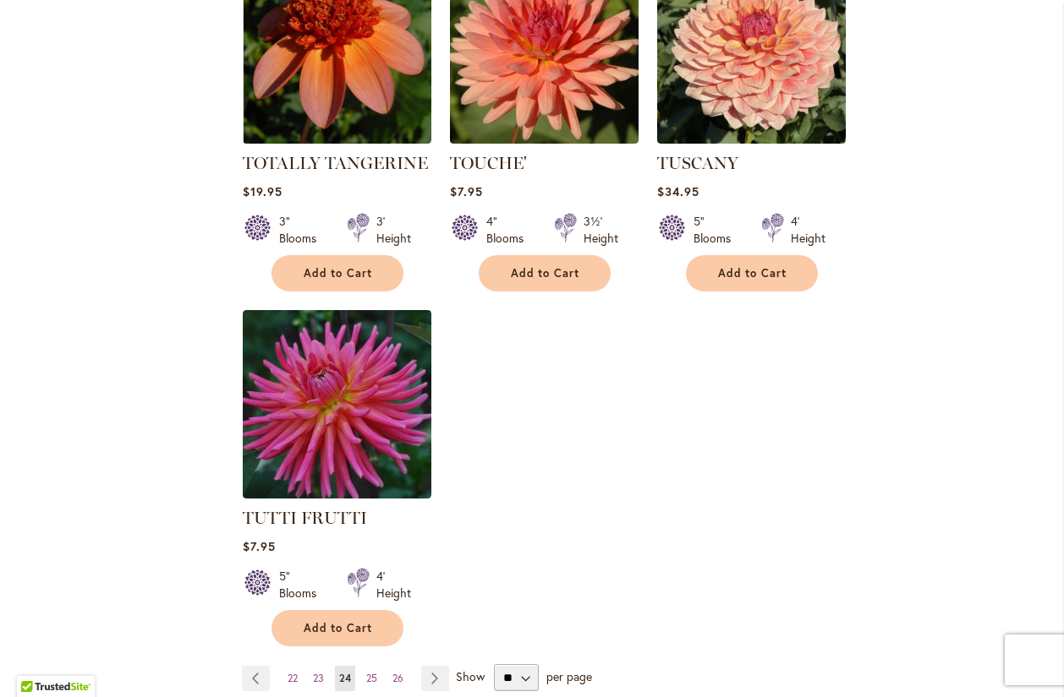
scroll to position [2024, 0]
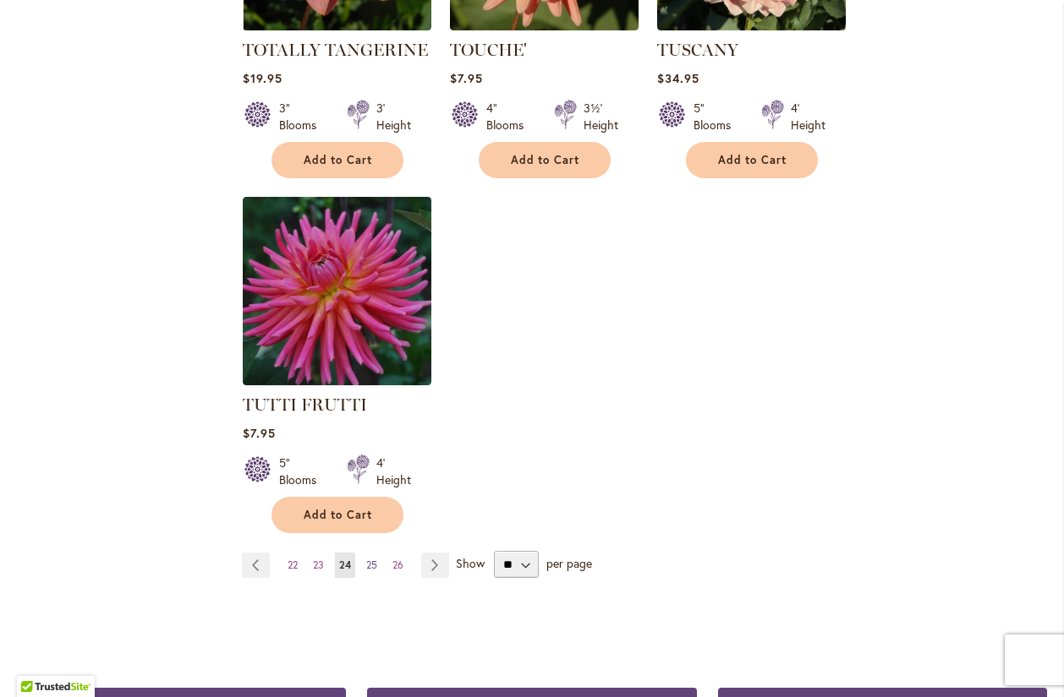
click at [369, 559] on span "25" at bounding box center [371, 565] width 11 height 13
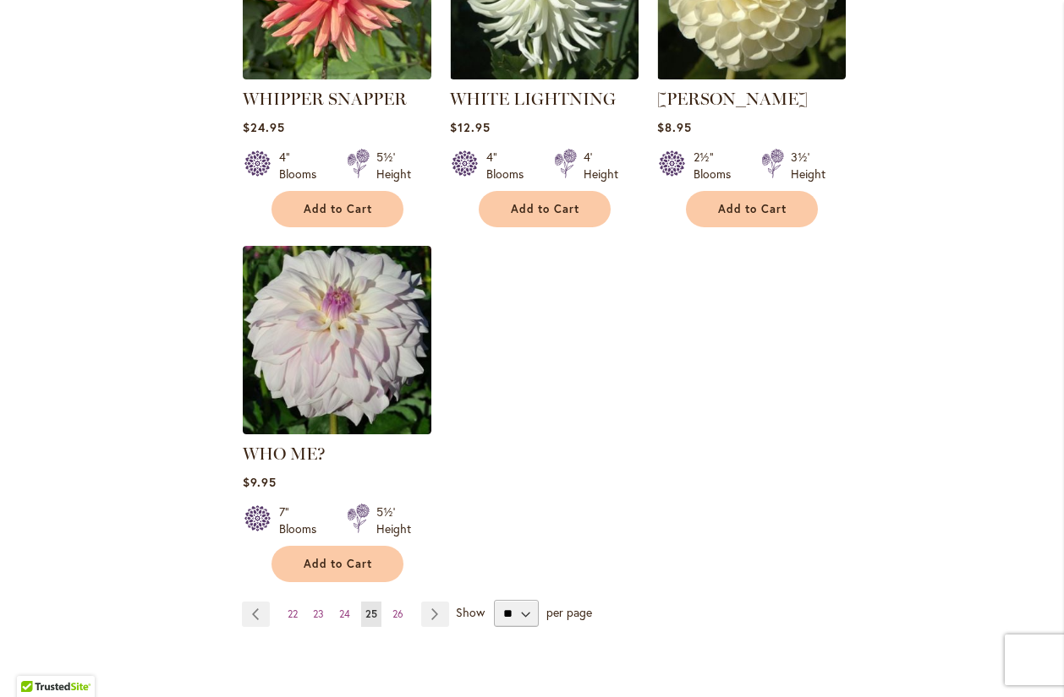
scroll to position [2152, 0]
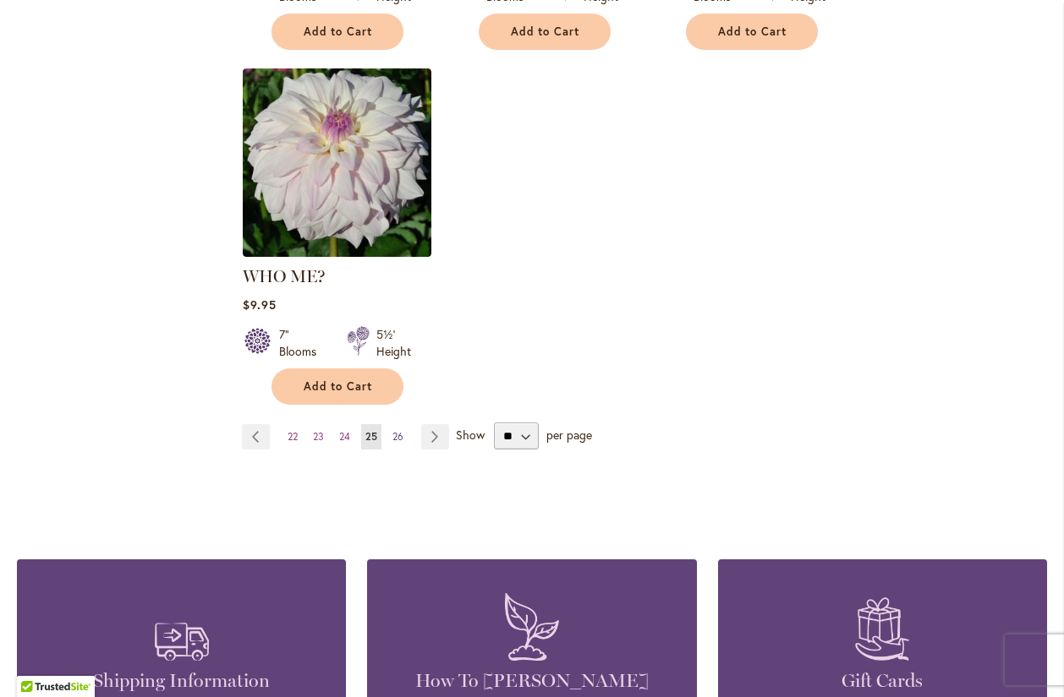
click at [392, 430] on span "26" at bounding box center [397, 436] width 11 height 13
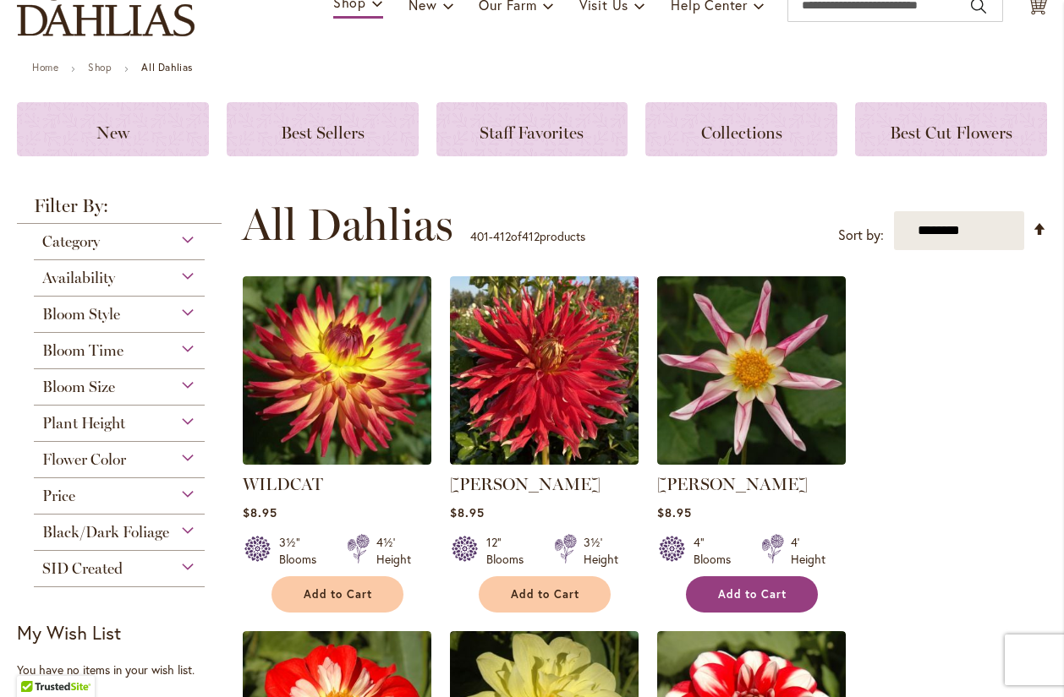
scroll to position [289, 0]
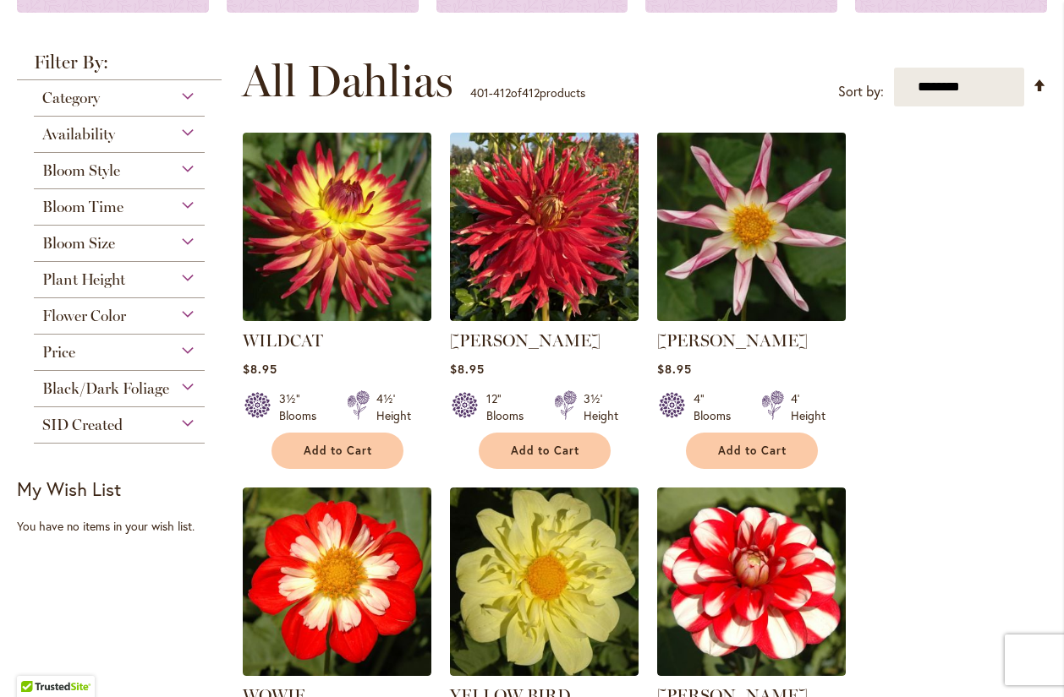
click at [748, 217] on img at bounding box center [751, 228] width 198 height 198
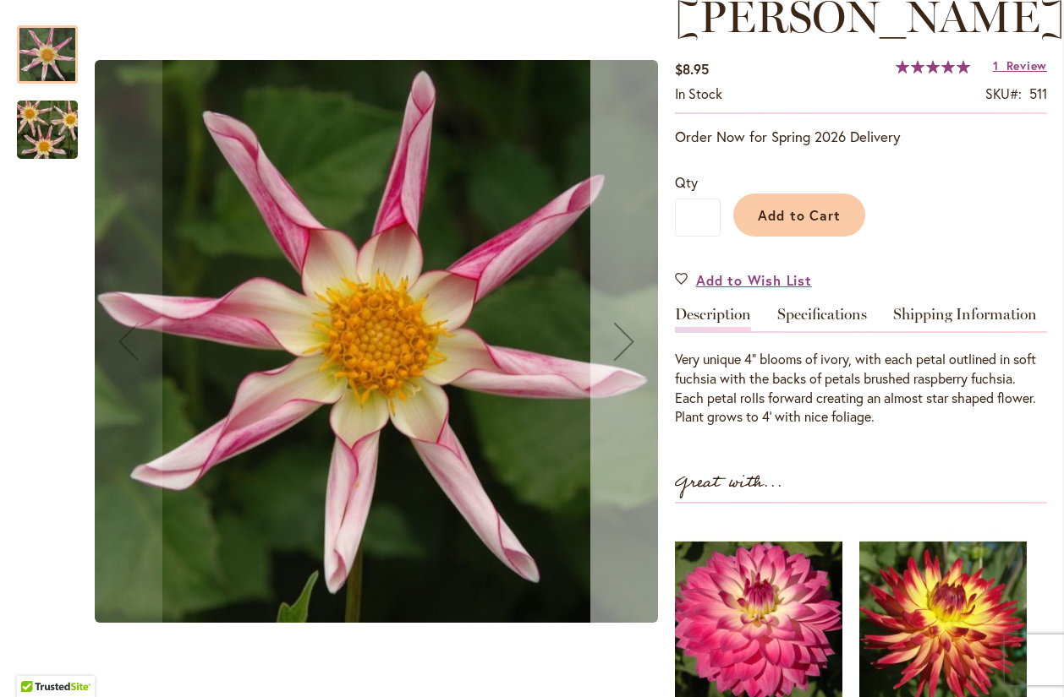
scroll to position [289, 0]
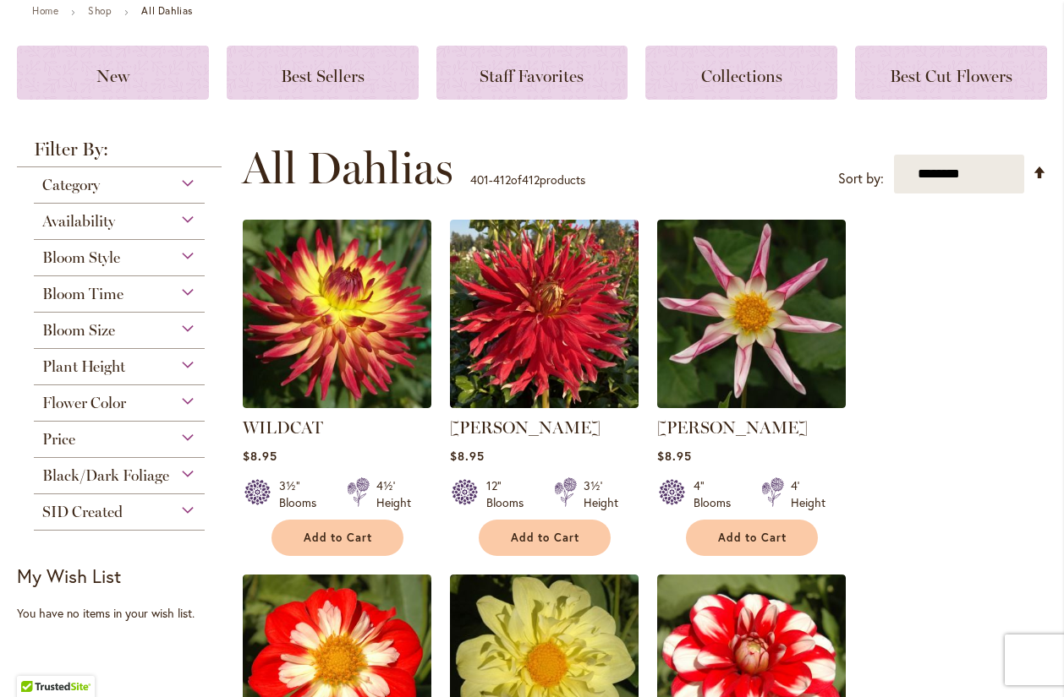
scroll to position [193, 0]
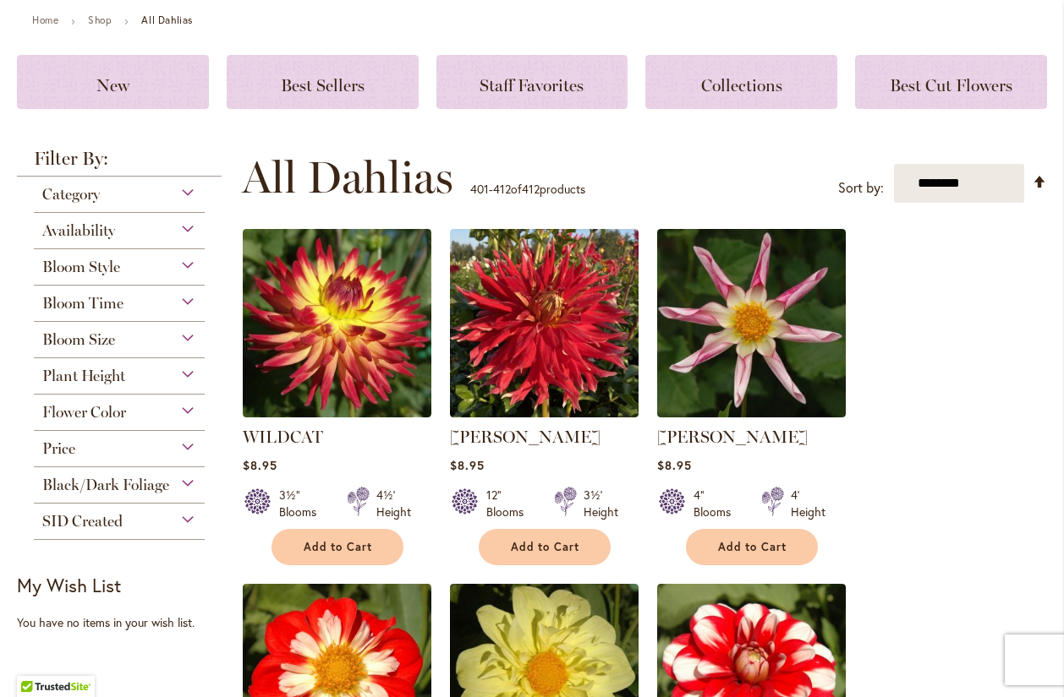
click at [183, 333] on div "Bloom Size" at bounding box center [119, 335] width 171 height 27
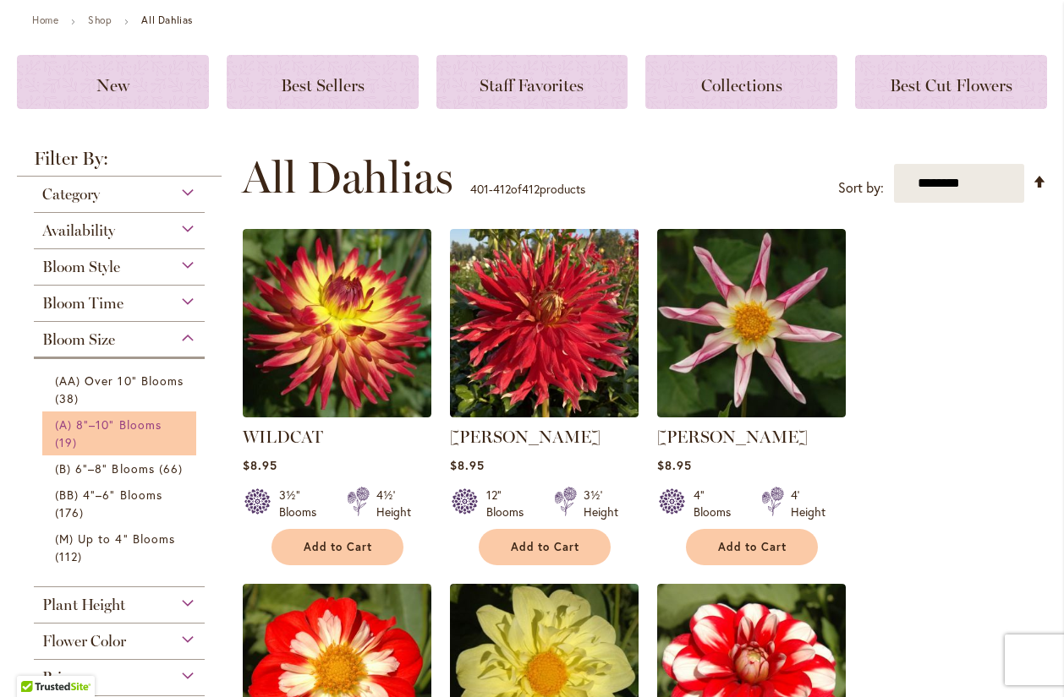
click at [143, 428] on span "(A) 8"–10" Blooms" at bounding box center [108, 425] width 107 height 16
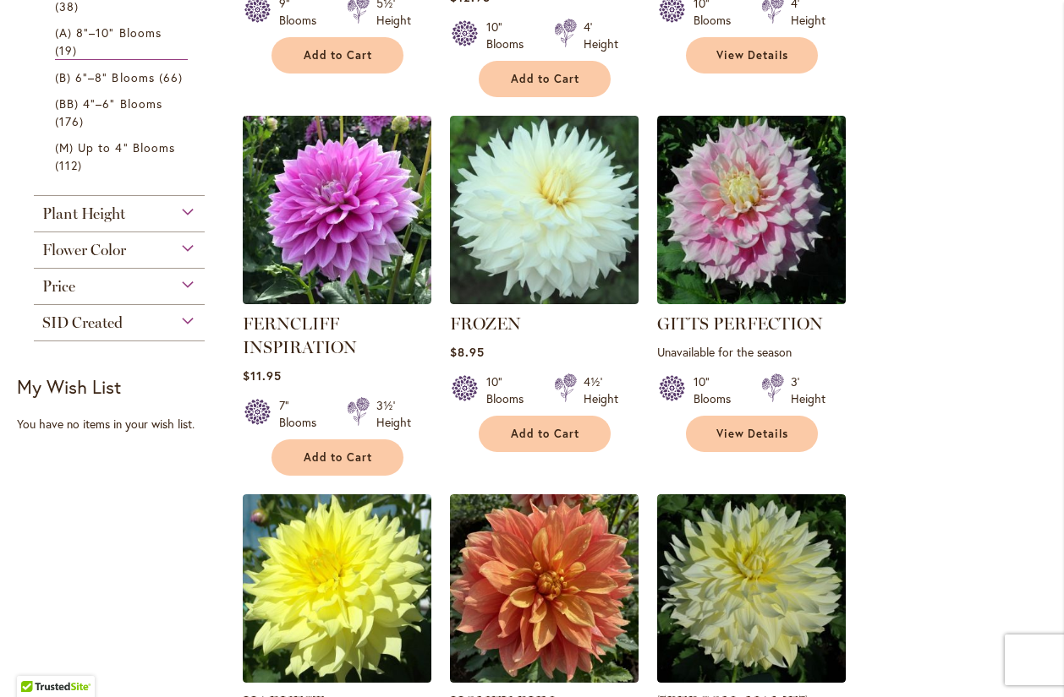
scroll to position [386, 0]
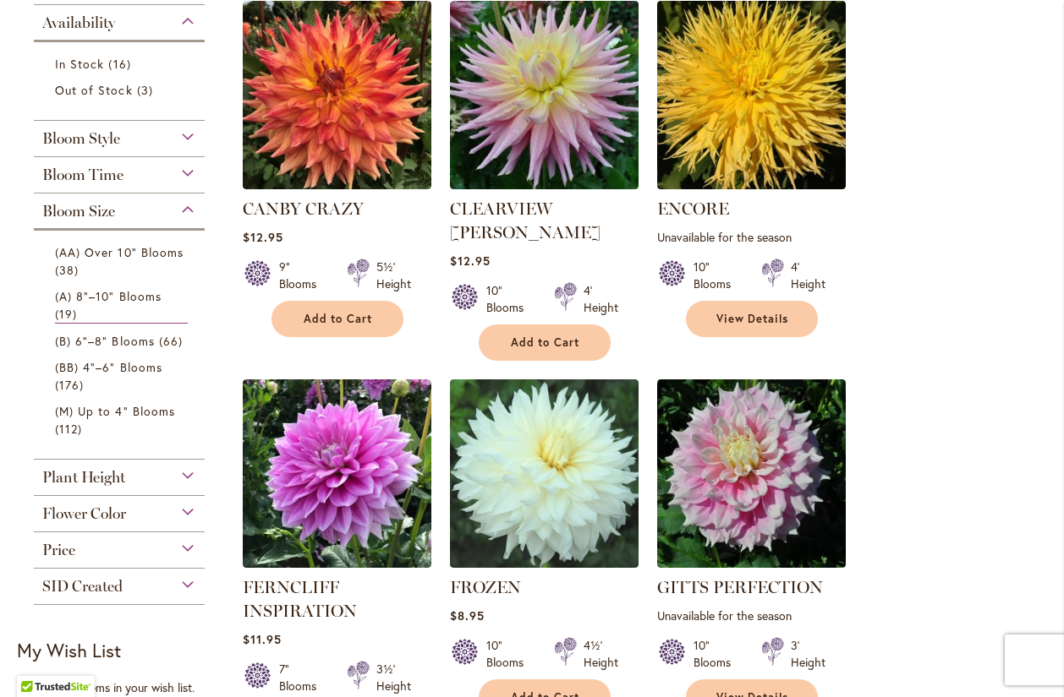
click at [188, 512] on div "Flower Color" at bounding box center [119, 509] width 171 height 27
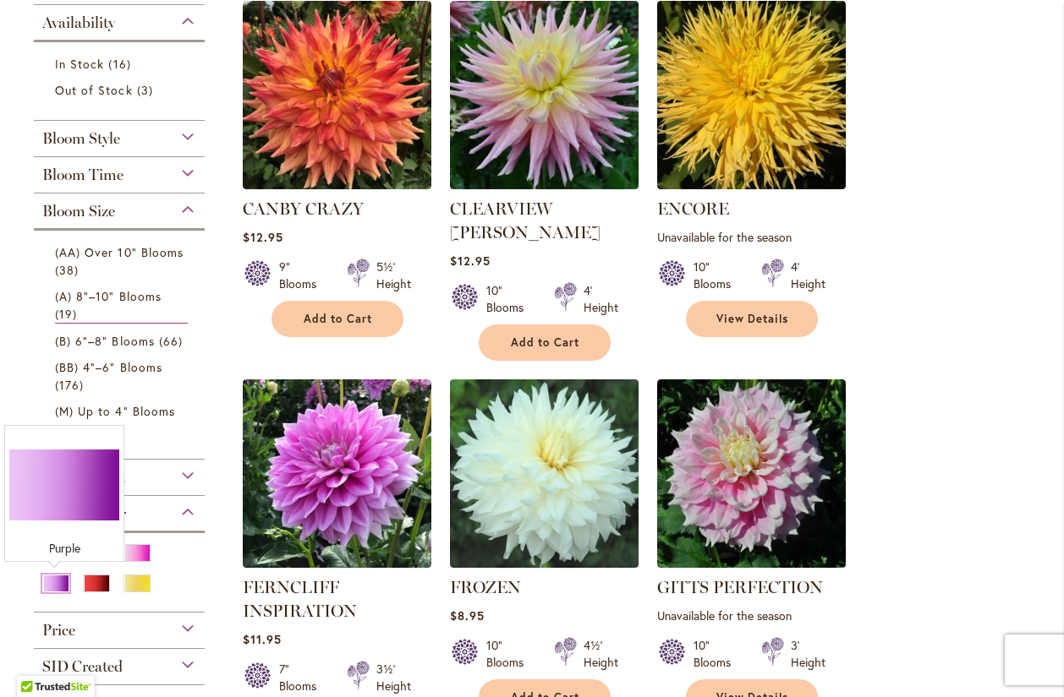
click at [50, 581] on div "Purple" at bounding box center [55, 584] width 27 height 18
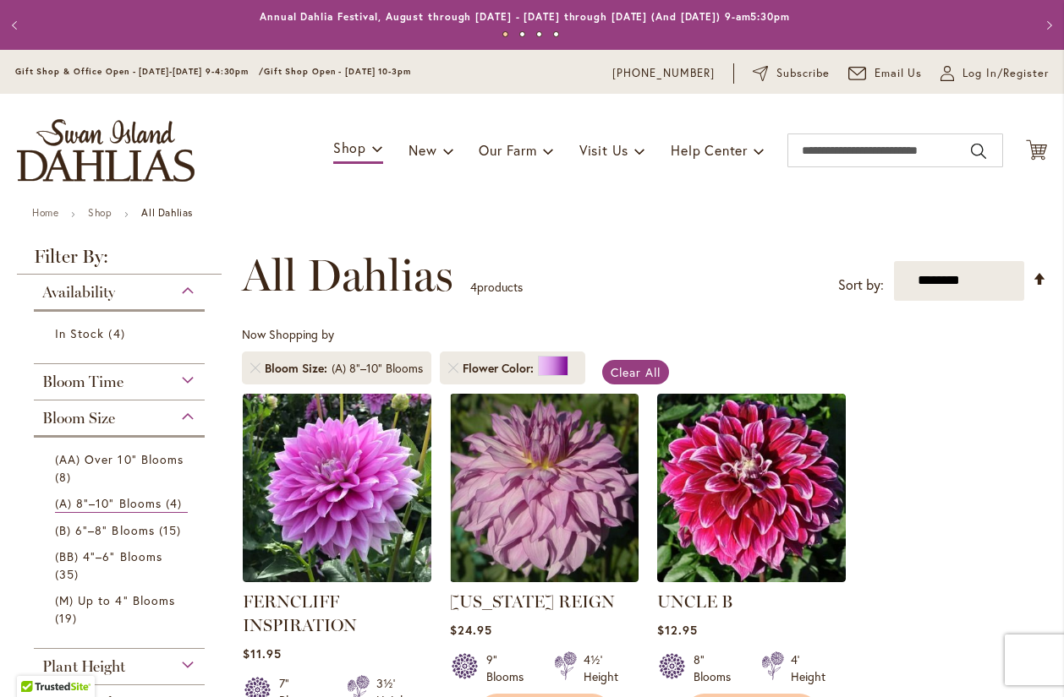
click at [184, 413] on div "Bloom Size" at bounding box center [119, 414] width 171 height 27
click at [626, 376] on span "Clear All" at bounding box center [635, 372] width 50 height 16
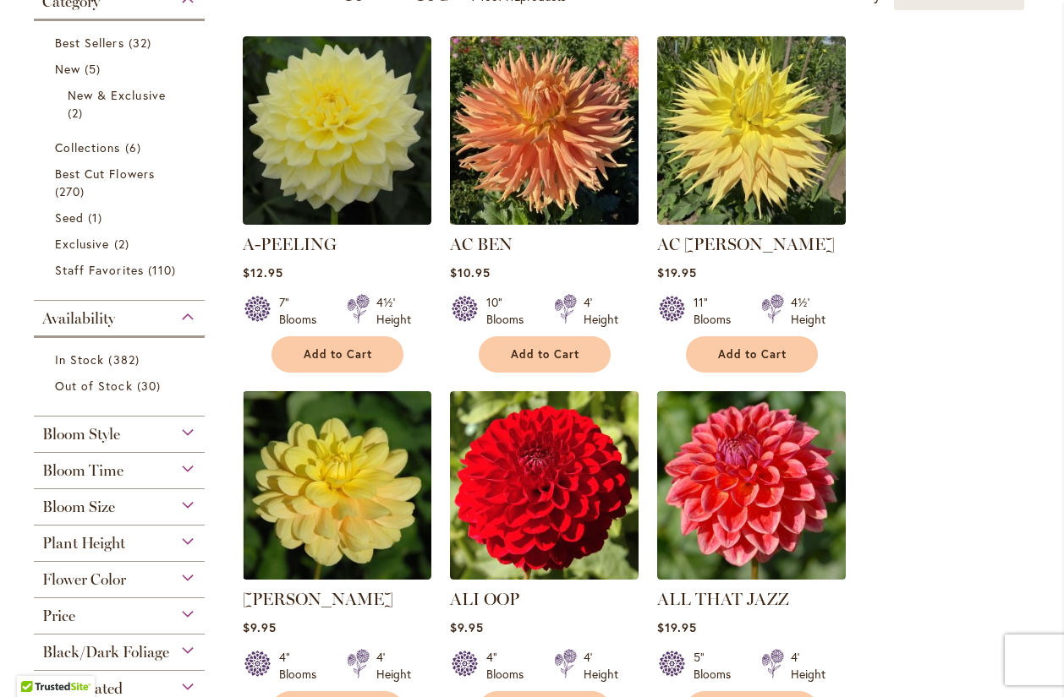
scroll to position [482, 0]
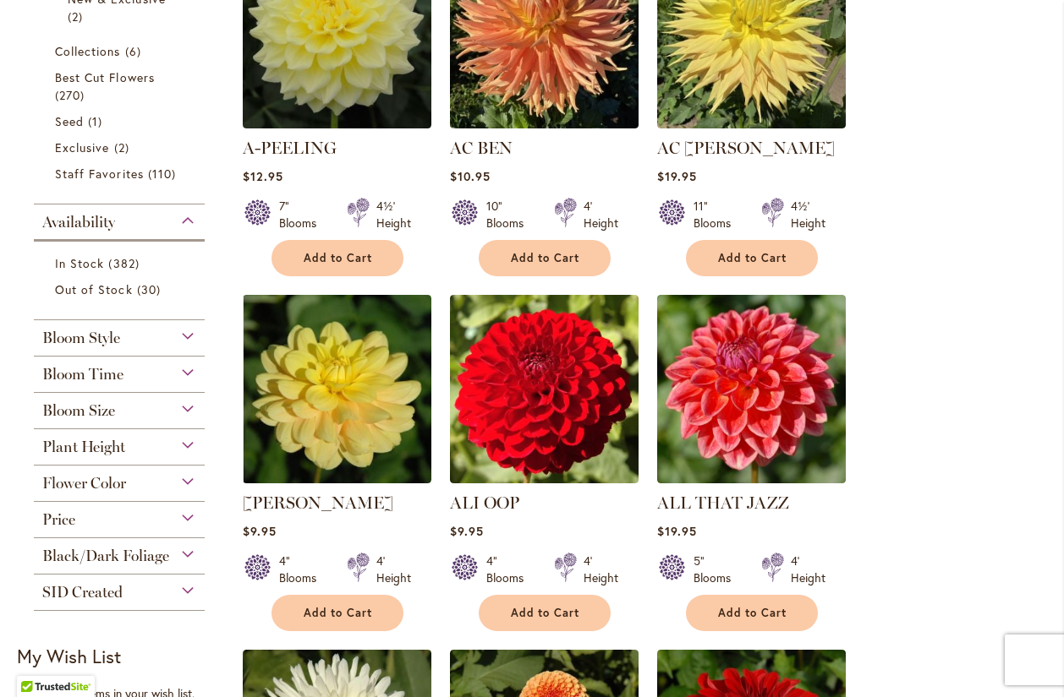
click at [187, 443] on div "Plant Height" at bounding box center [119, 442] width 171 height 27
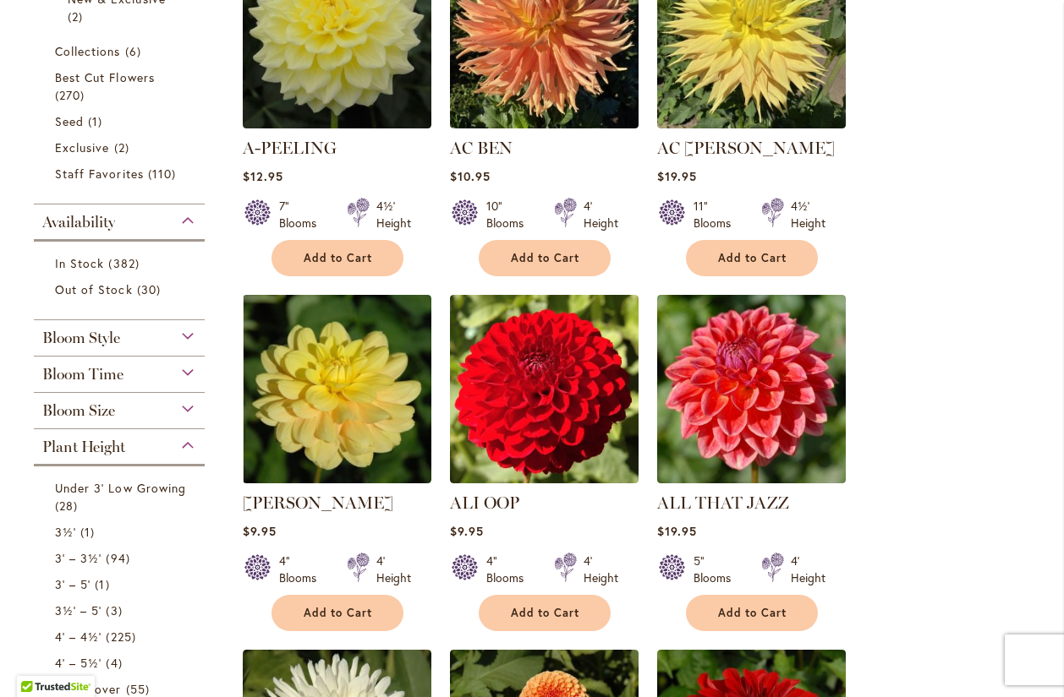
scroll to position [911, 0]
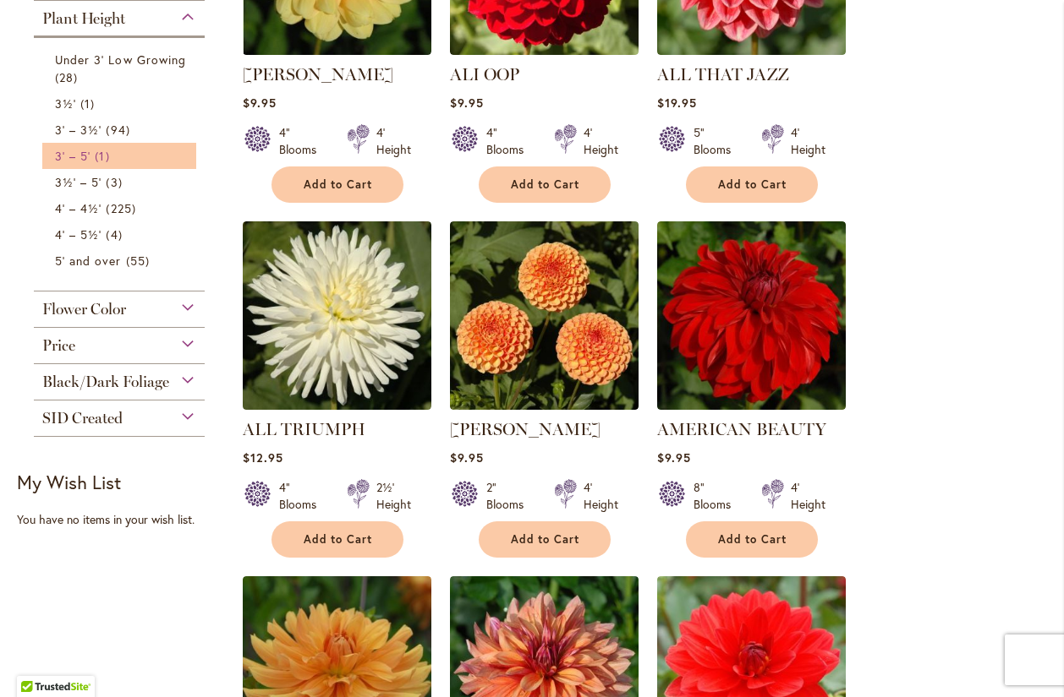
click at [87, 161] on span "3' – 5'" at bounding box center [73, 156] width 36 height 16
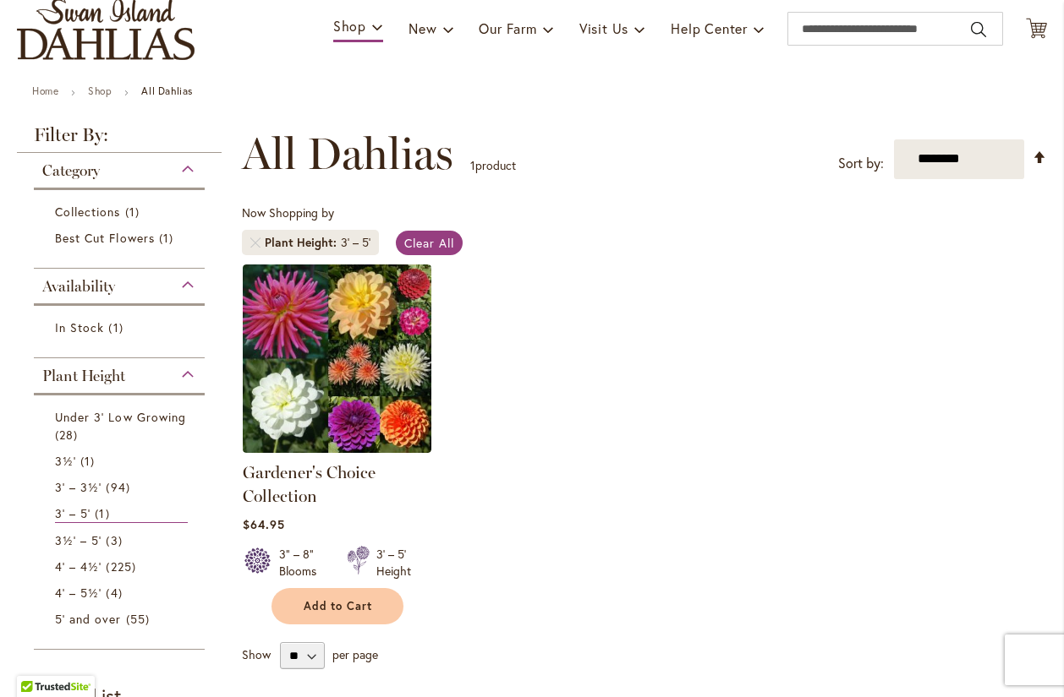
scroll to position [96, 0]
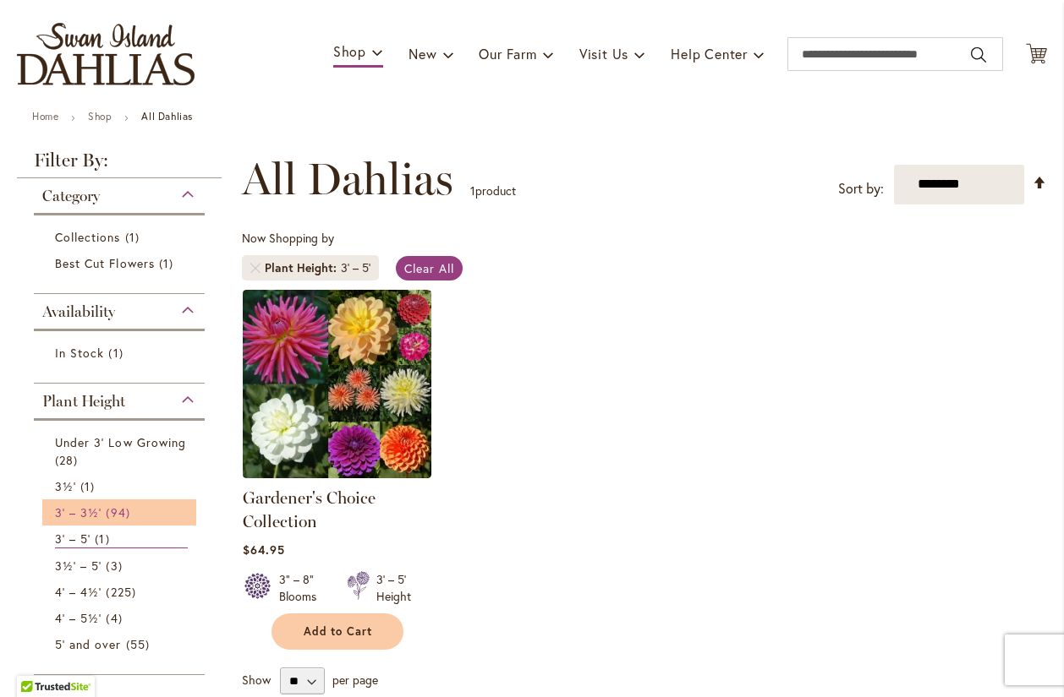
click at [110, 509] on span "94 items" at bounding box center [120, 513] width 28 height 18
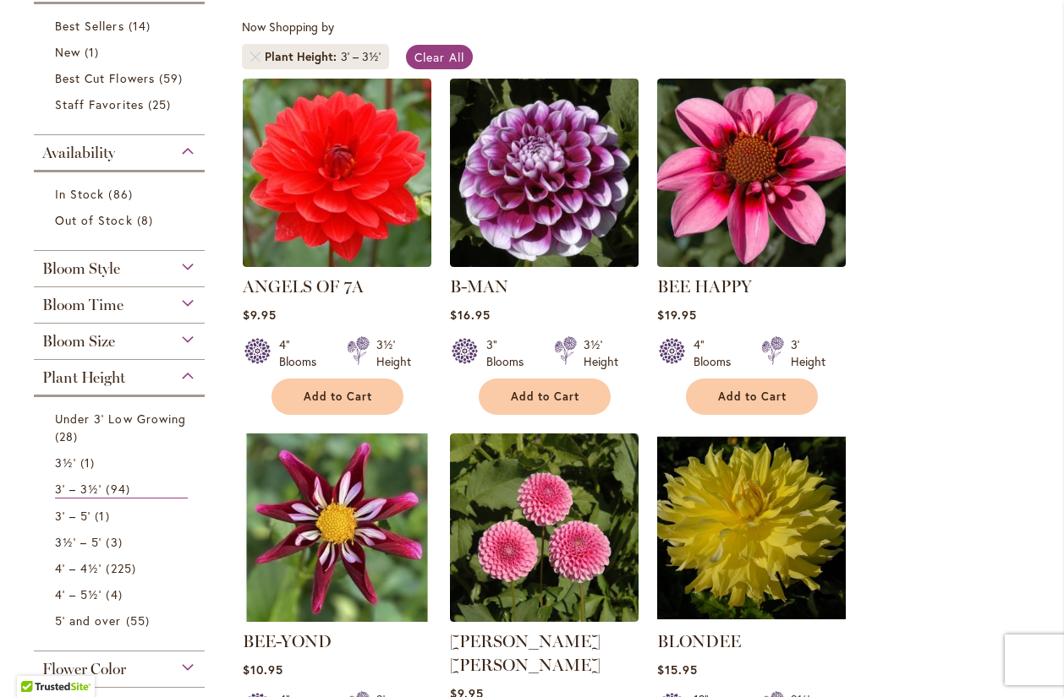
scroll to position [482, 0]
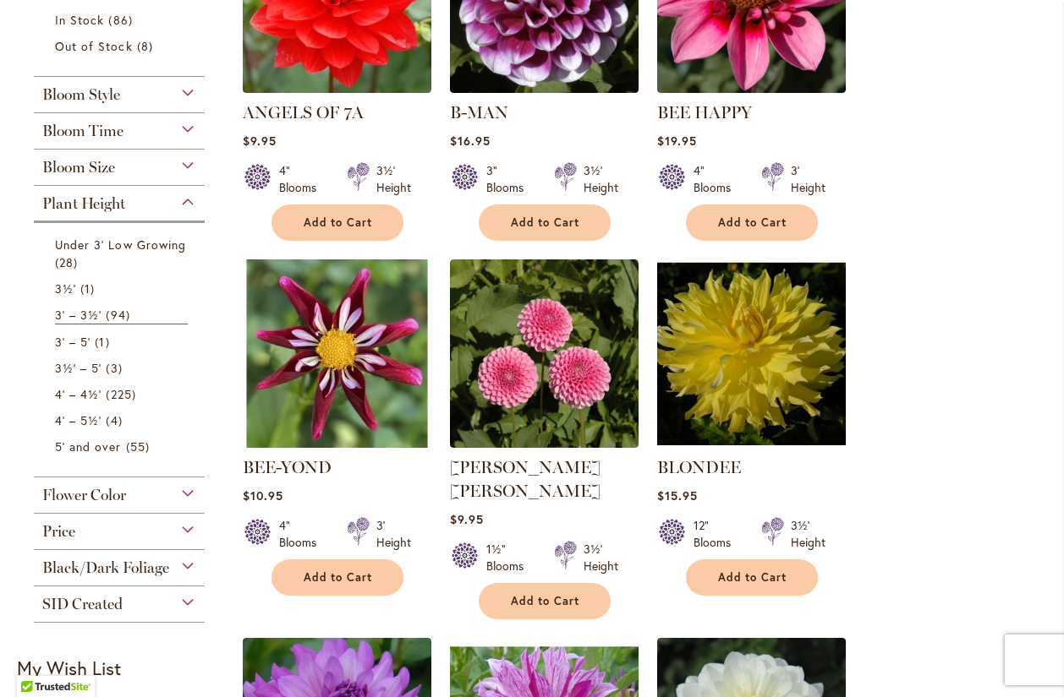
click at [184, 505] on div "Flower Color" at bounding box center [119, 491] width 171 height 27
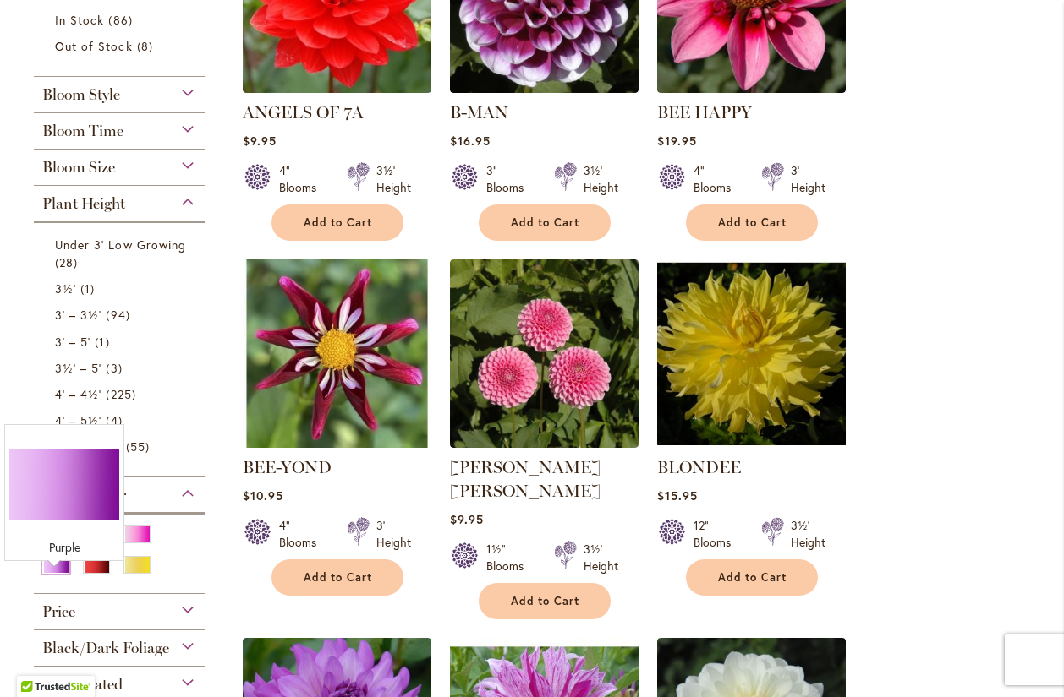
click at [52, 574] on div "Purple" at bounding box center [55, 565] width 27 height 18
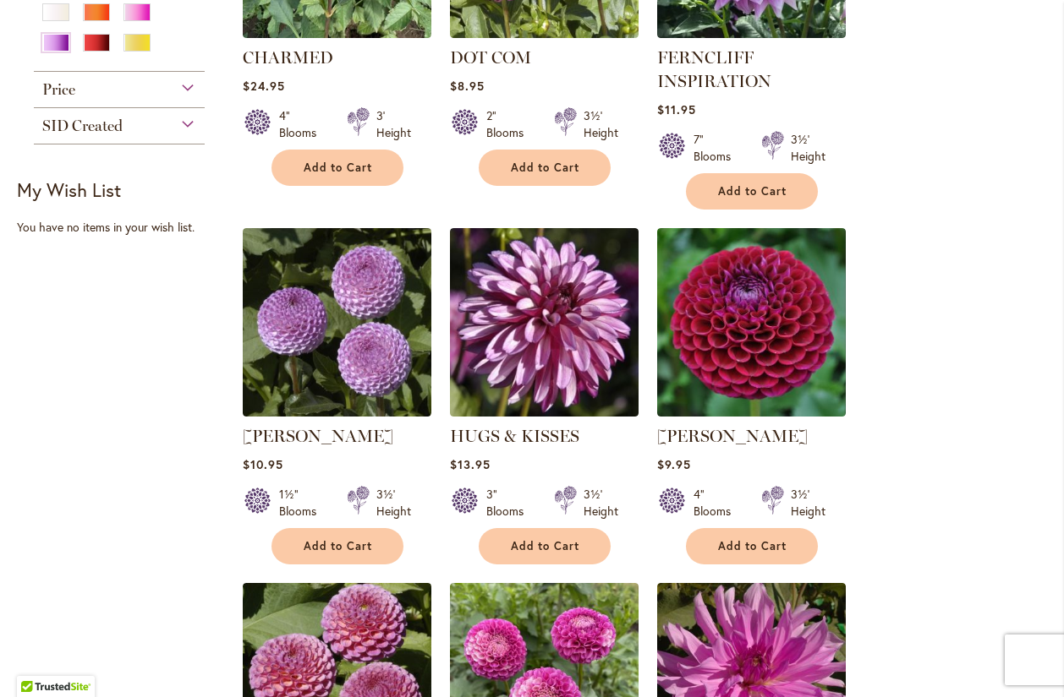
scroll to position [514, 0]
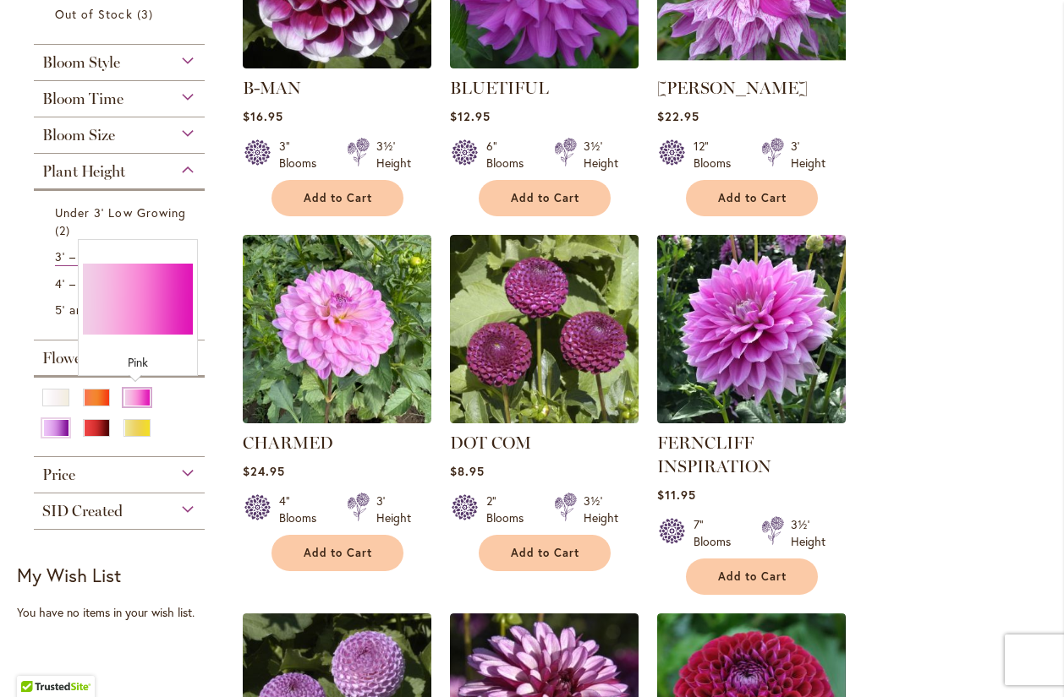
click at [142, 403] on div "Pink" at bounding box center [136, 398] width 27 height 18
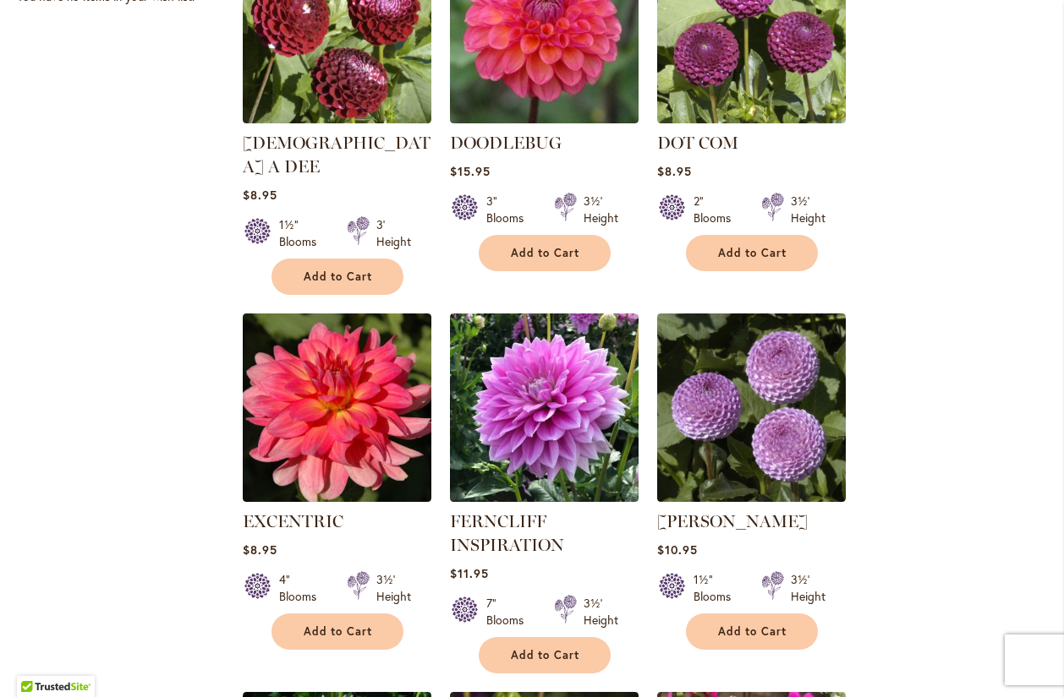
scroll to position [1189, 0]
